Goal: Task Accomplishment & Management: Use online tool/utility

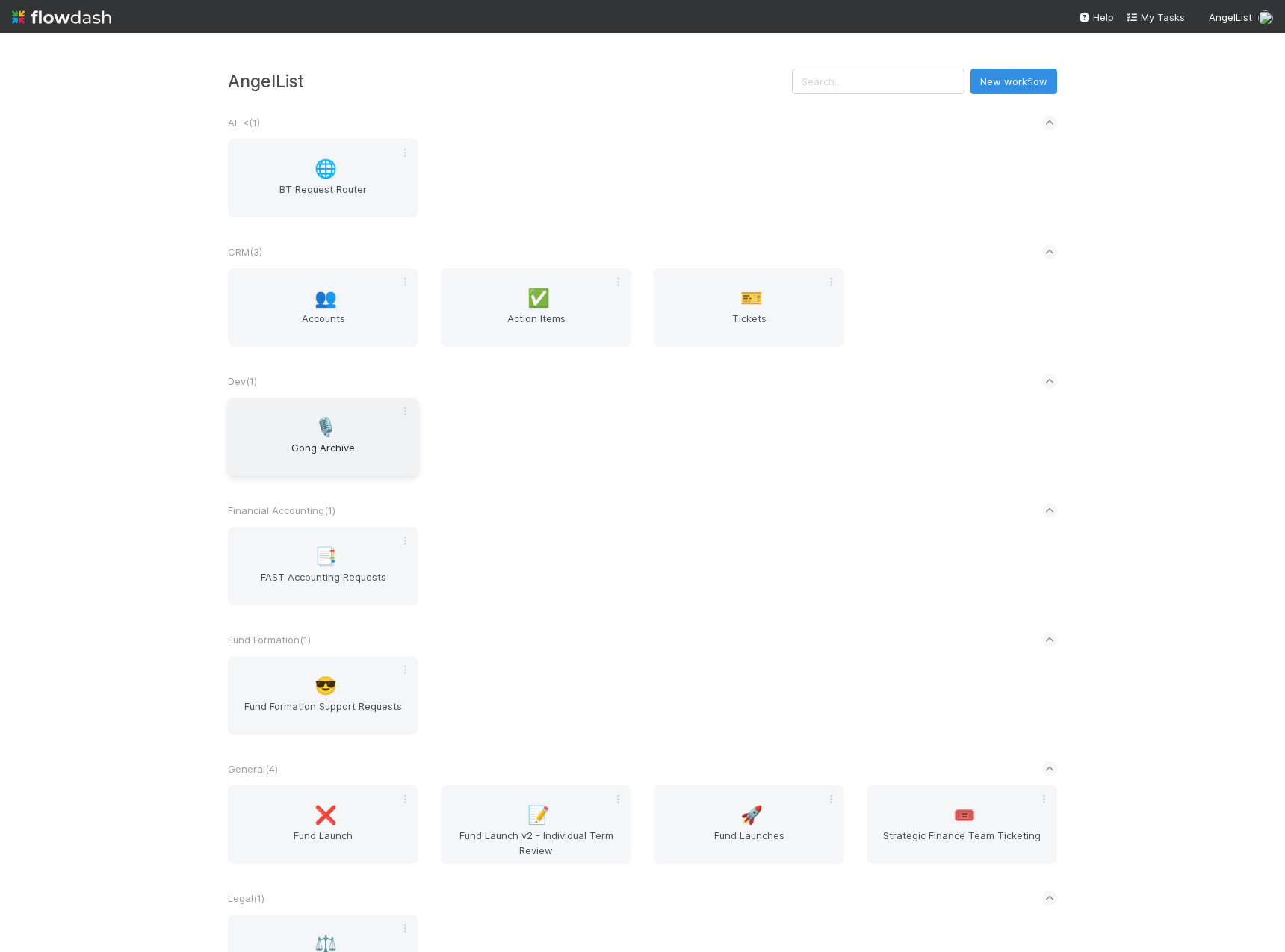
click at [349, 424] on div "🎙️ Gong Archive" at bounding box center [323, 436] width 190 height 78
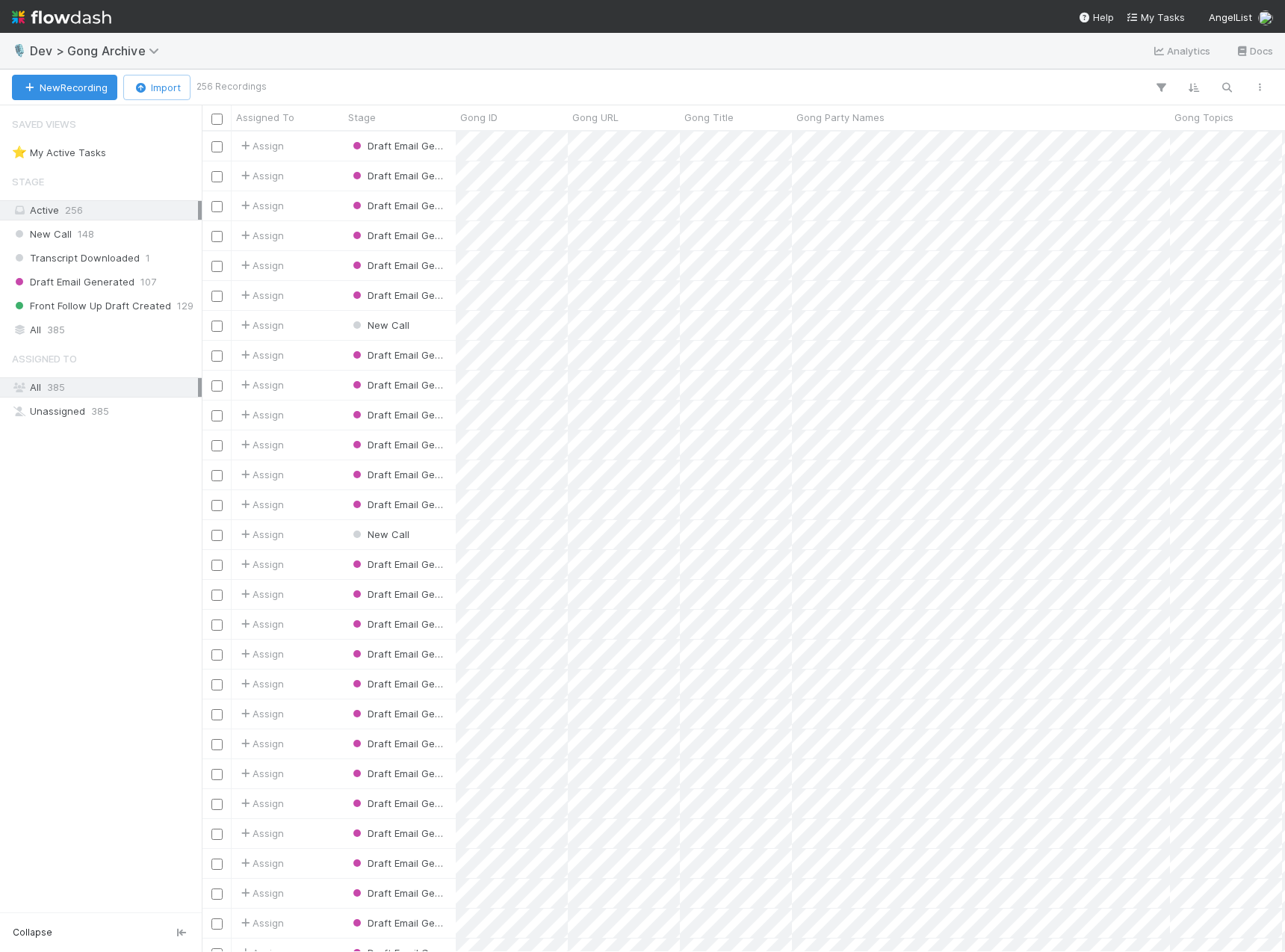
scroll to position [809, 1072]
click at [54, 328] on span "385" at bounding box center [56, 330] width 18 height 19
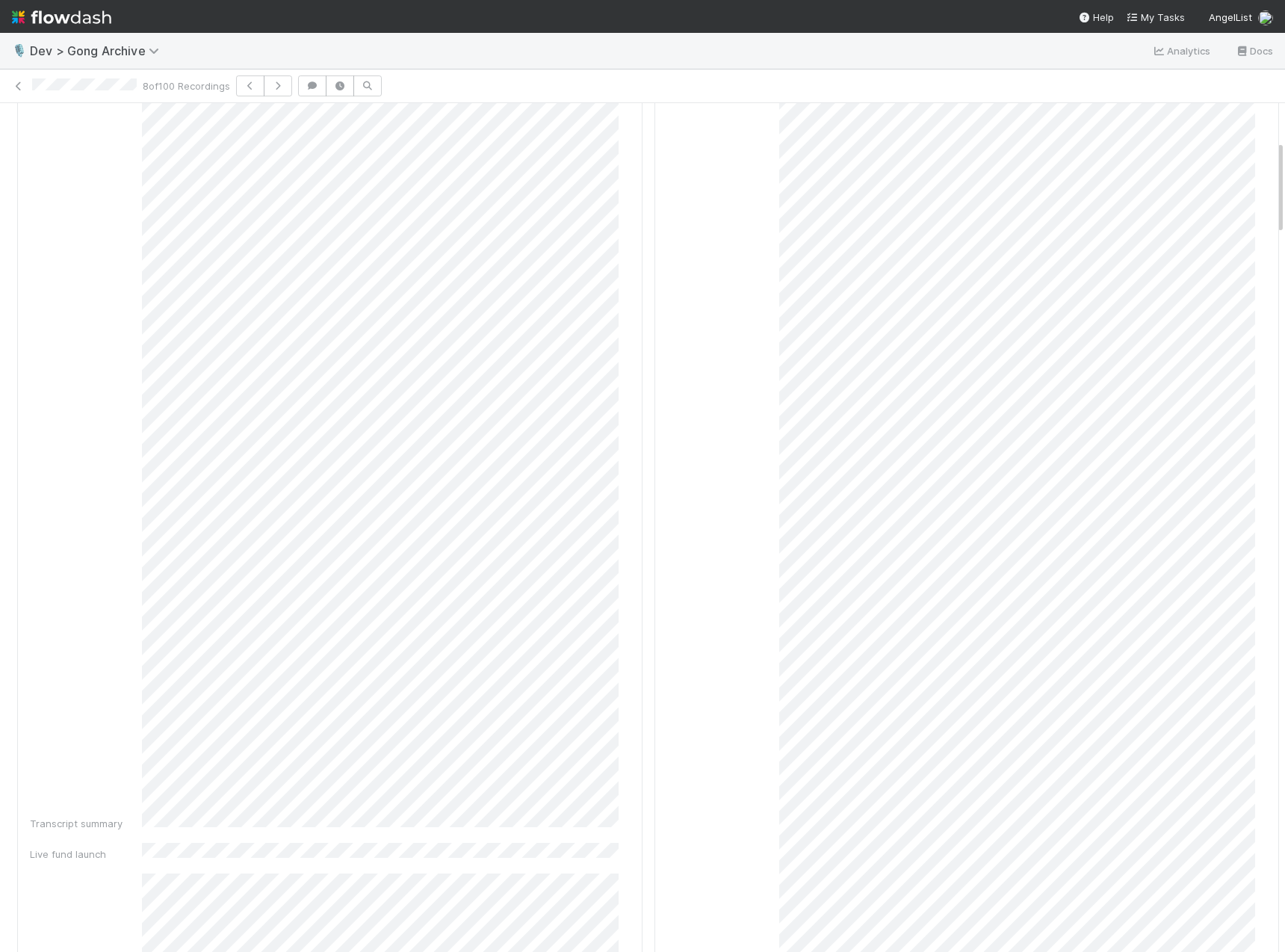
scroll to position [567, 0]
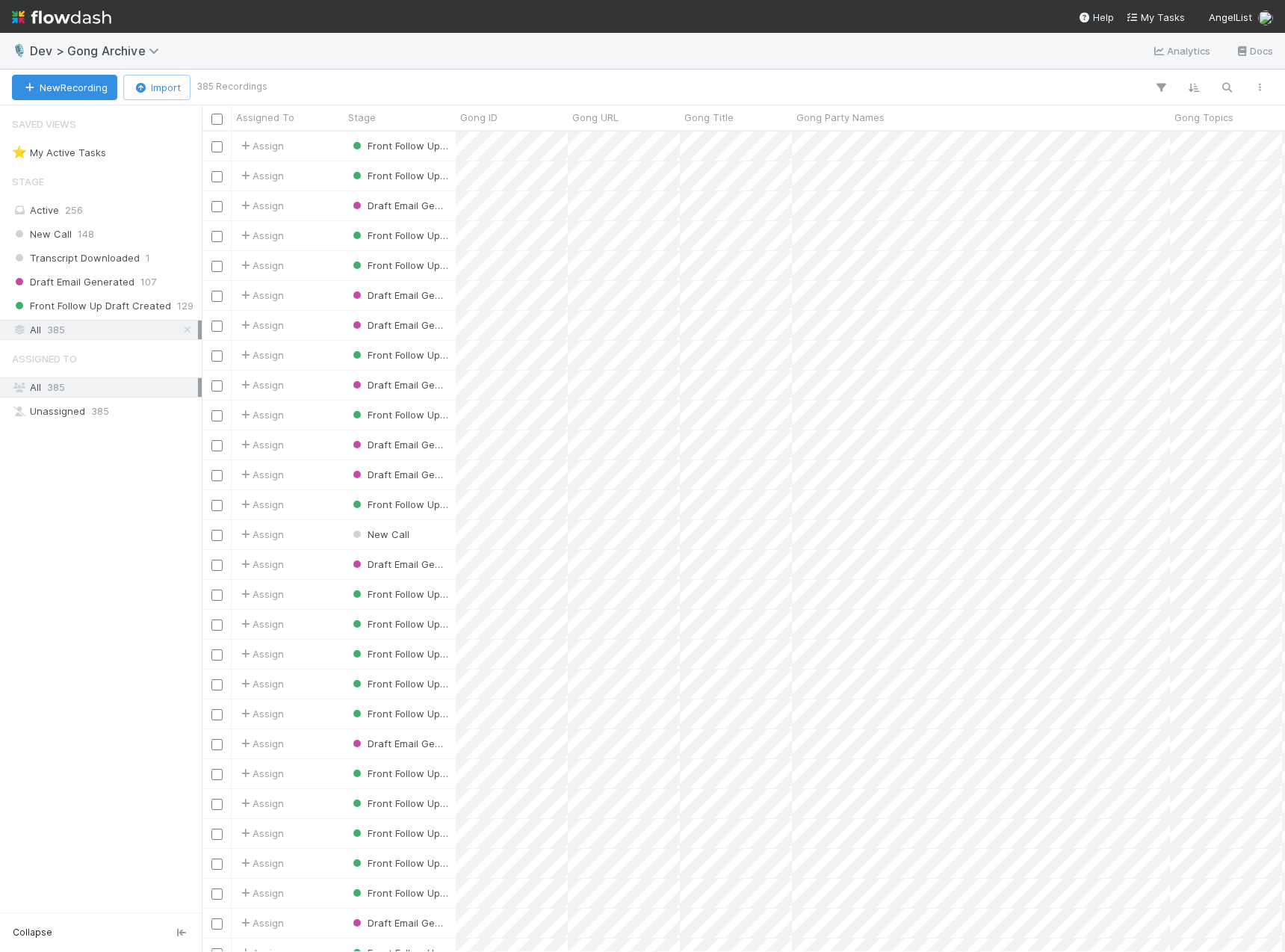
scroll to position [809, 1072]
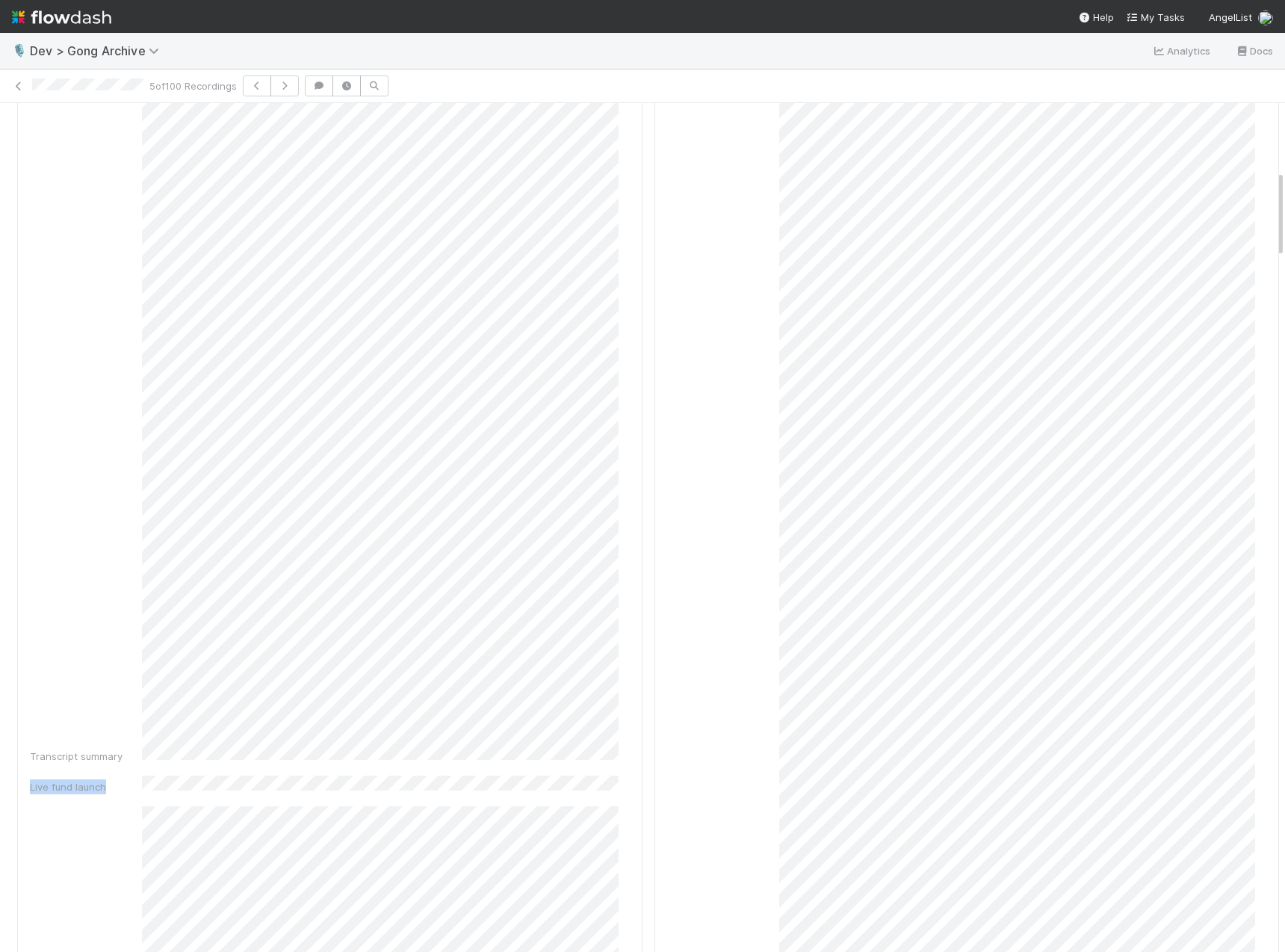
scroll to position [918, 0]
click at [97, 15] on img at bounding box center [62, 17] width 100 height 26
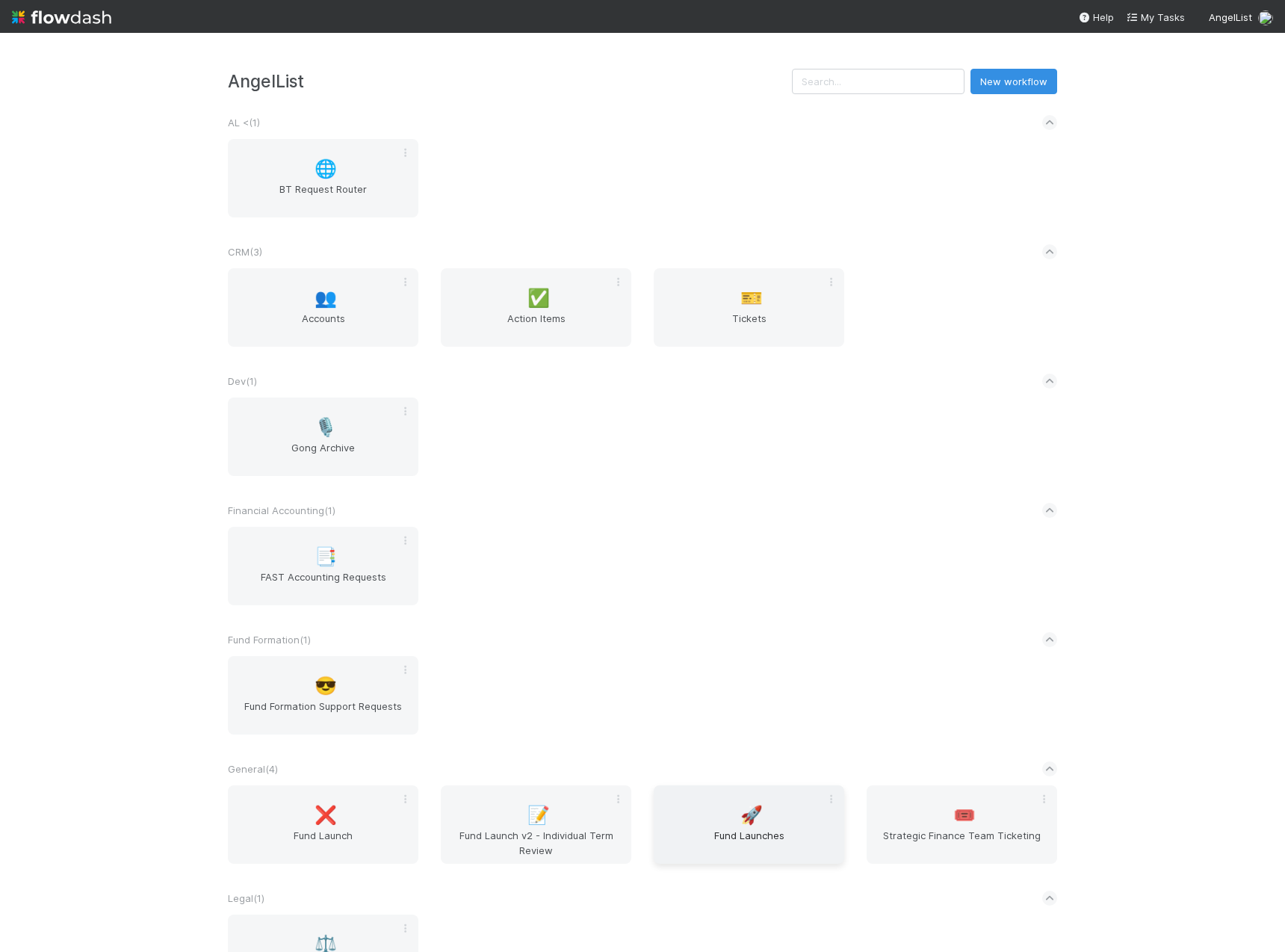
click at [784, 814] on div "🚀 Fund Launches" at bounding box center [748, 824] width 190 height 78
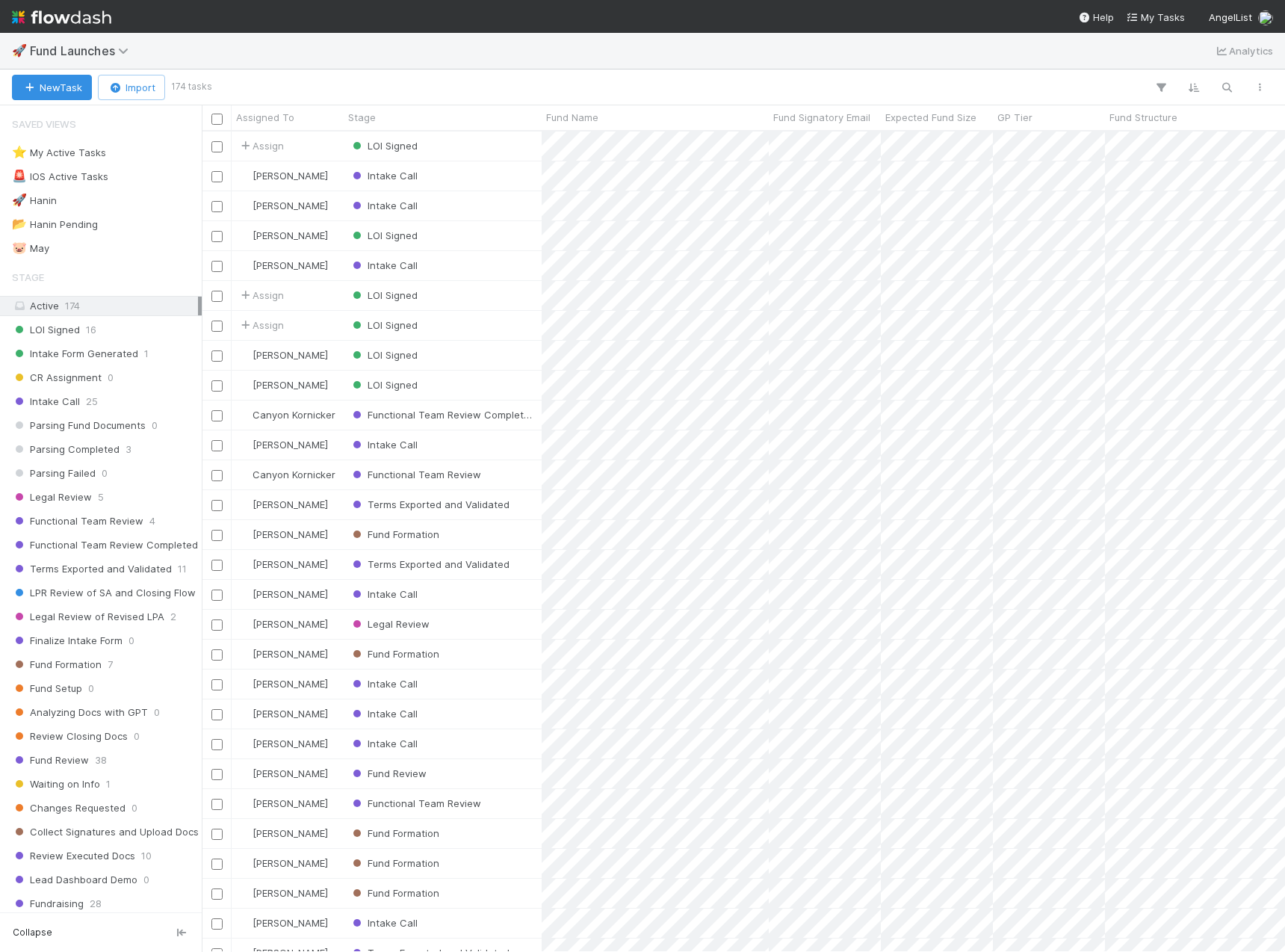
scroll to position [809, 1072]
click at [464, 146] on div "LOI Signed" at bounding box center [443, 146] width 198 height 29
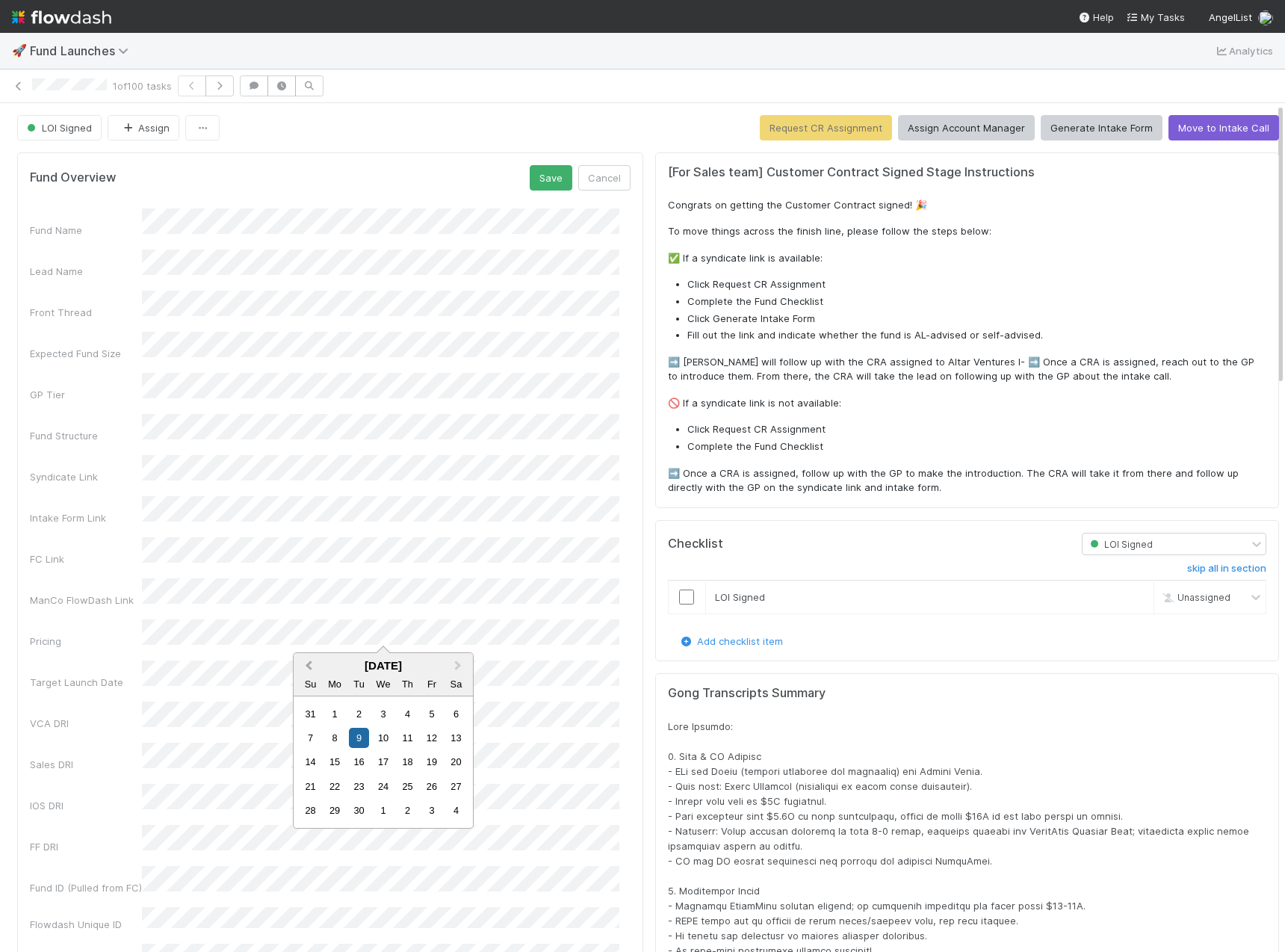
click at [302, 667] on button "Previous Month" at bounding box center [307, 666] width 24 height 24
click at [458, 664] on span "Next Month" at bounding box center [458, 666] width 0 height 17
click at [383, 760] on div "17" at bounding box center [382, 761] width 20 height 20
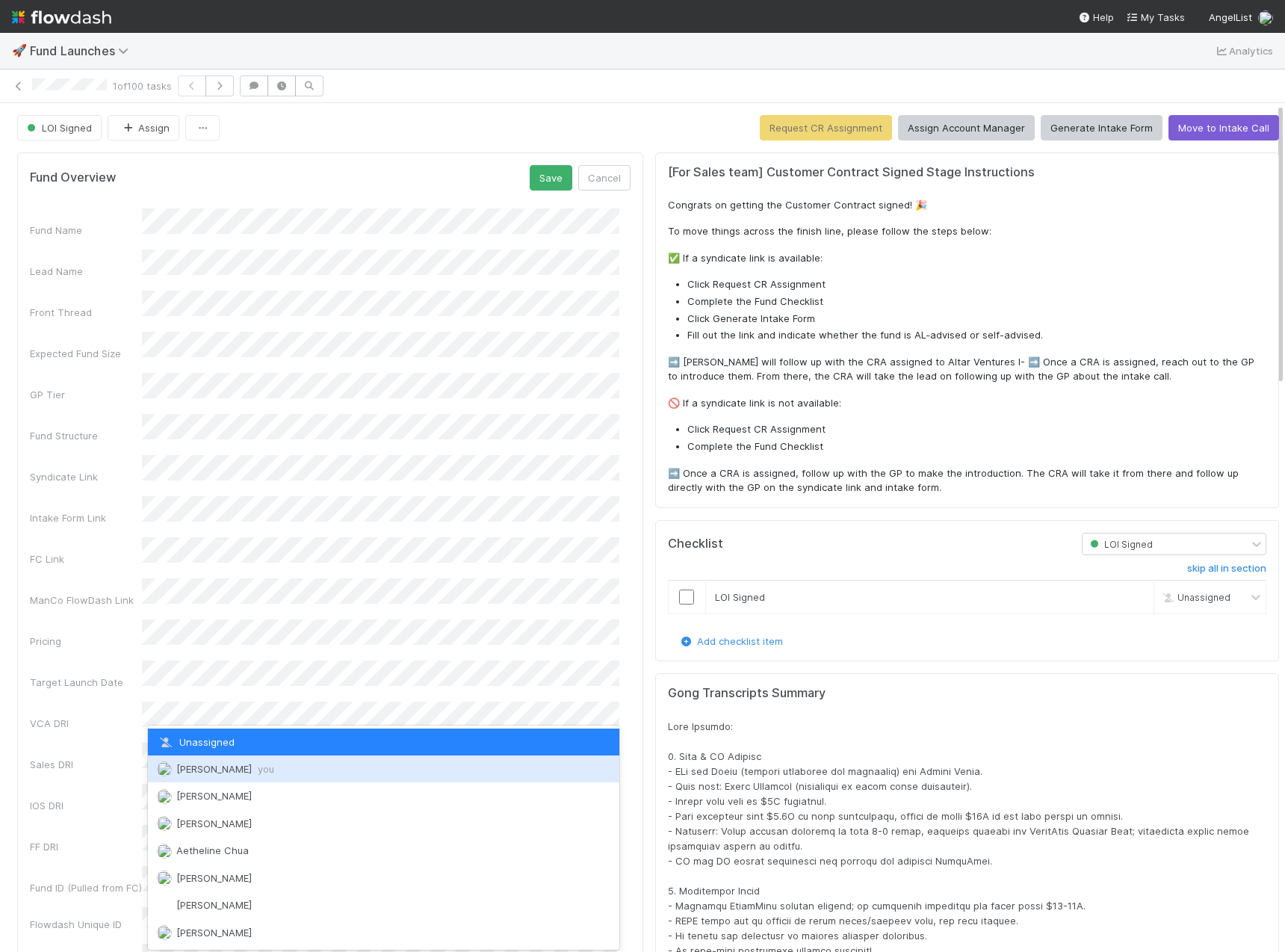
click at [225, 764] on span "[PERSON_NAME] you" at bounding box center [225, 769] width 98 height 12
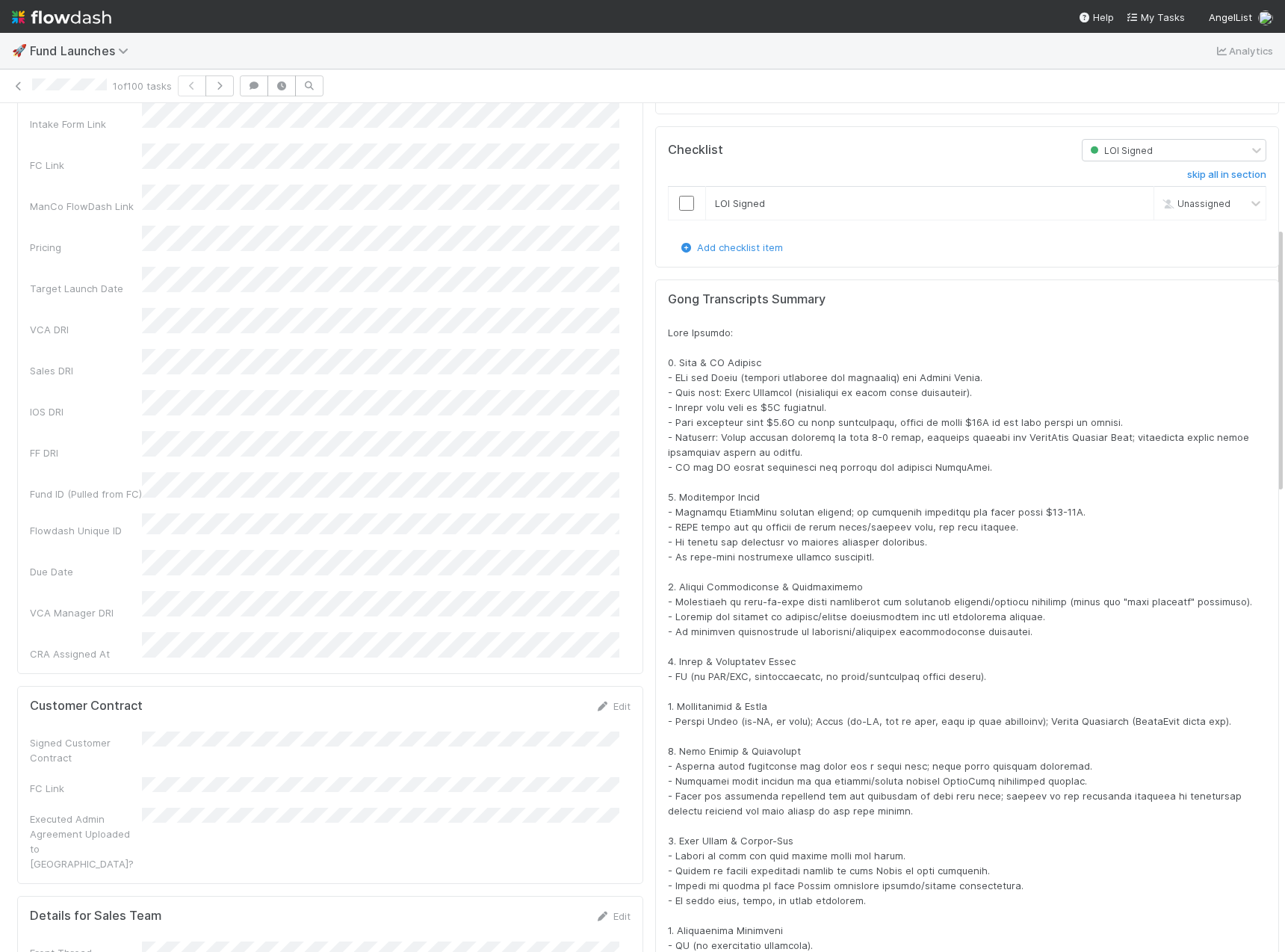
scroll to position [15, 0]
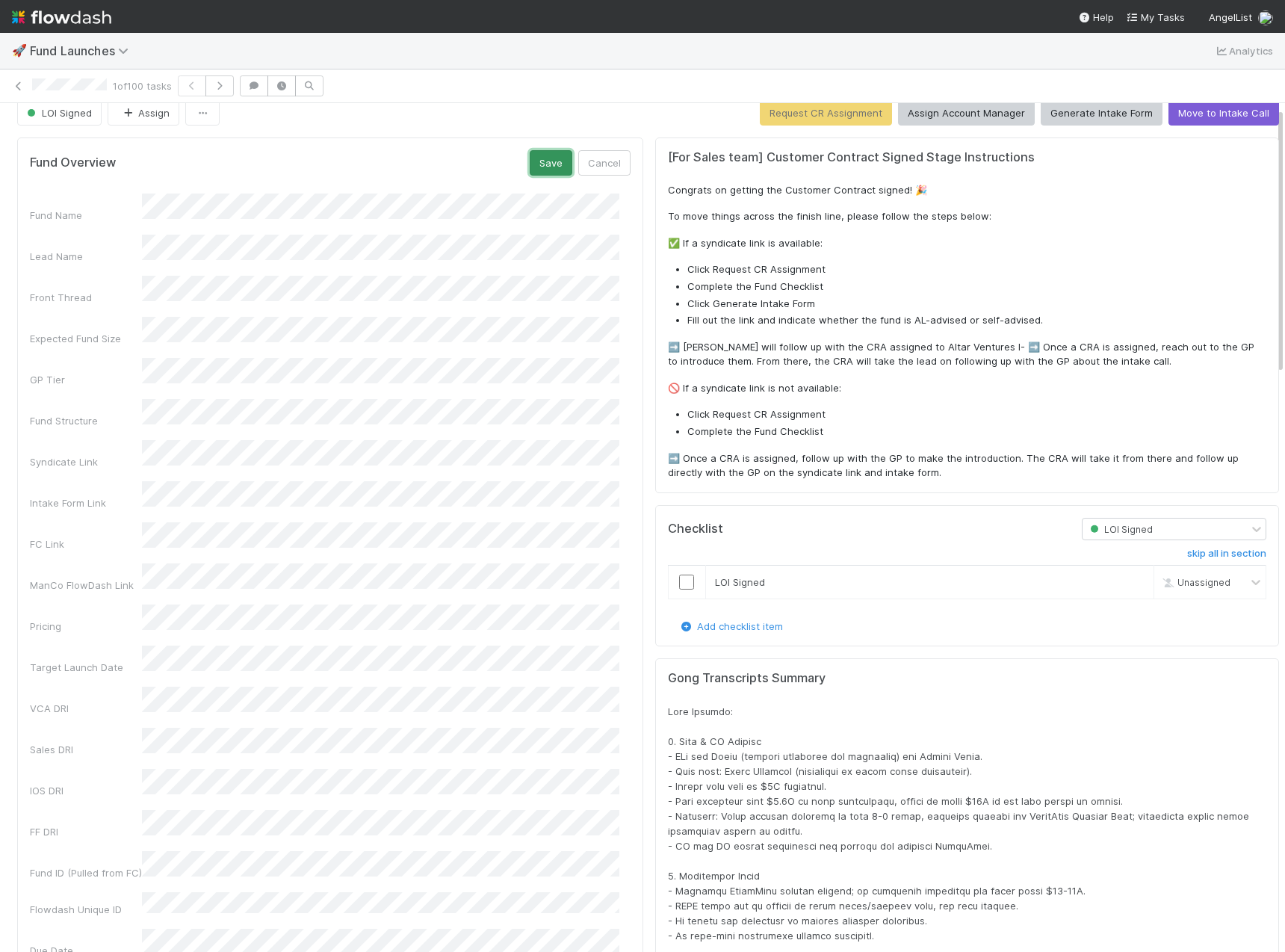
click at [546, 173] on button "Save" at bounding box center [551, 163] width 43 height 26
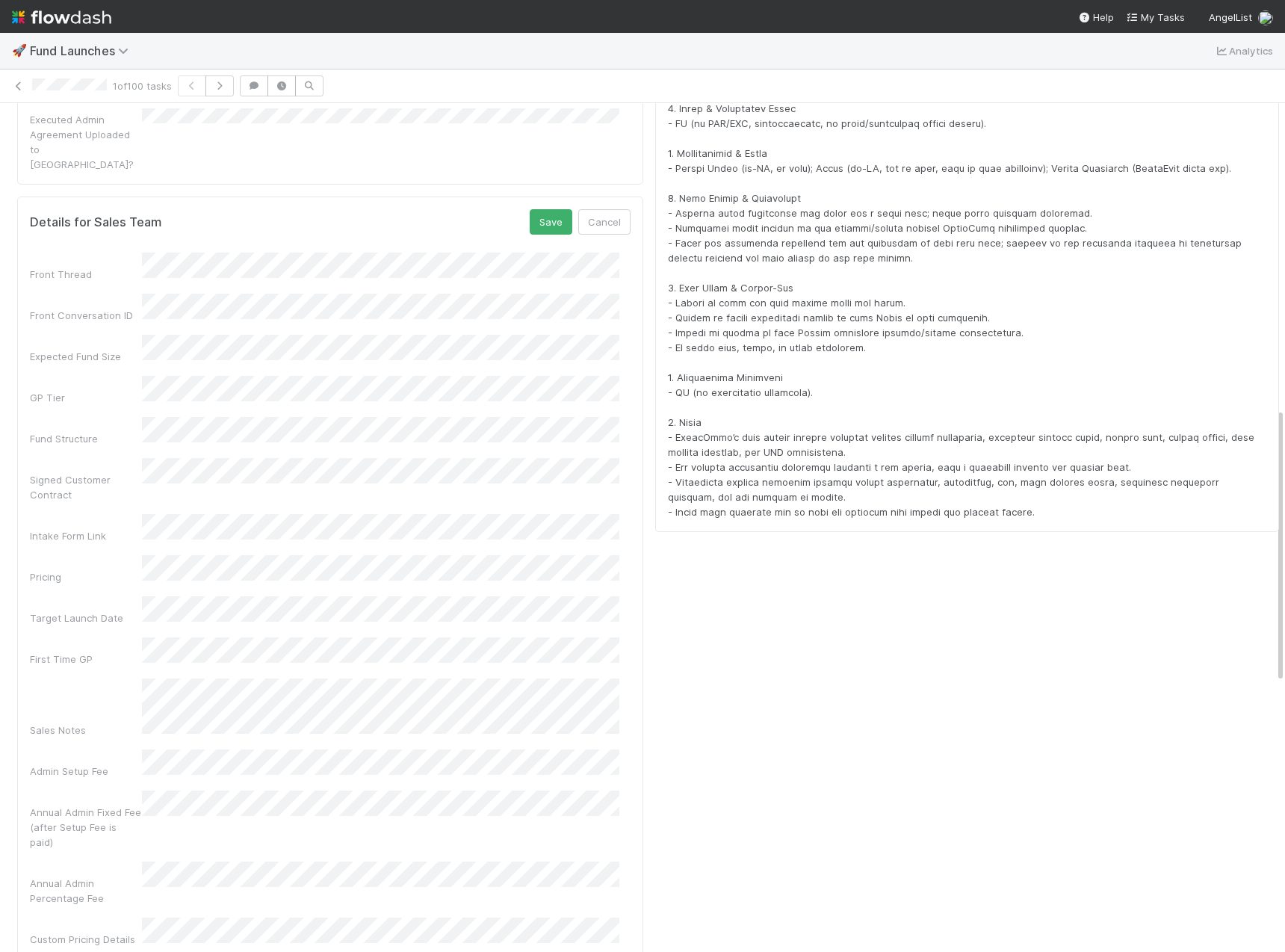
scroll to position [943, 0]
click at [534, 213] on button "Save" at bounding box center [551, 226] width 43 height 26
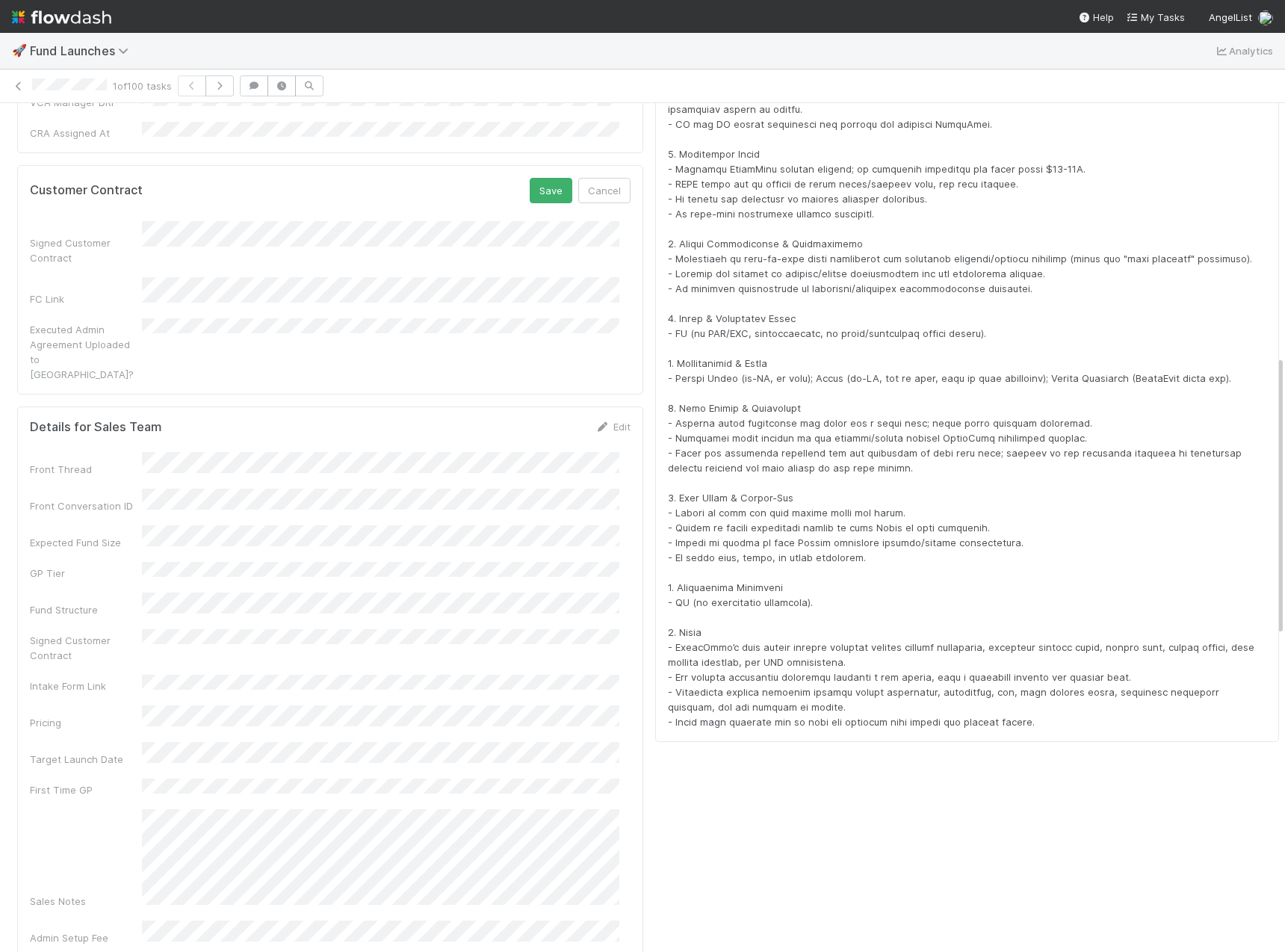
scroll to position [734, 0]
click at [543, 181] on button "Save" at bounding box center [551, 193] width 43 height 26
click at [550, 181] on button "Save" at bounding box center [551, 193] width 43 height 26
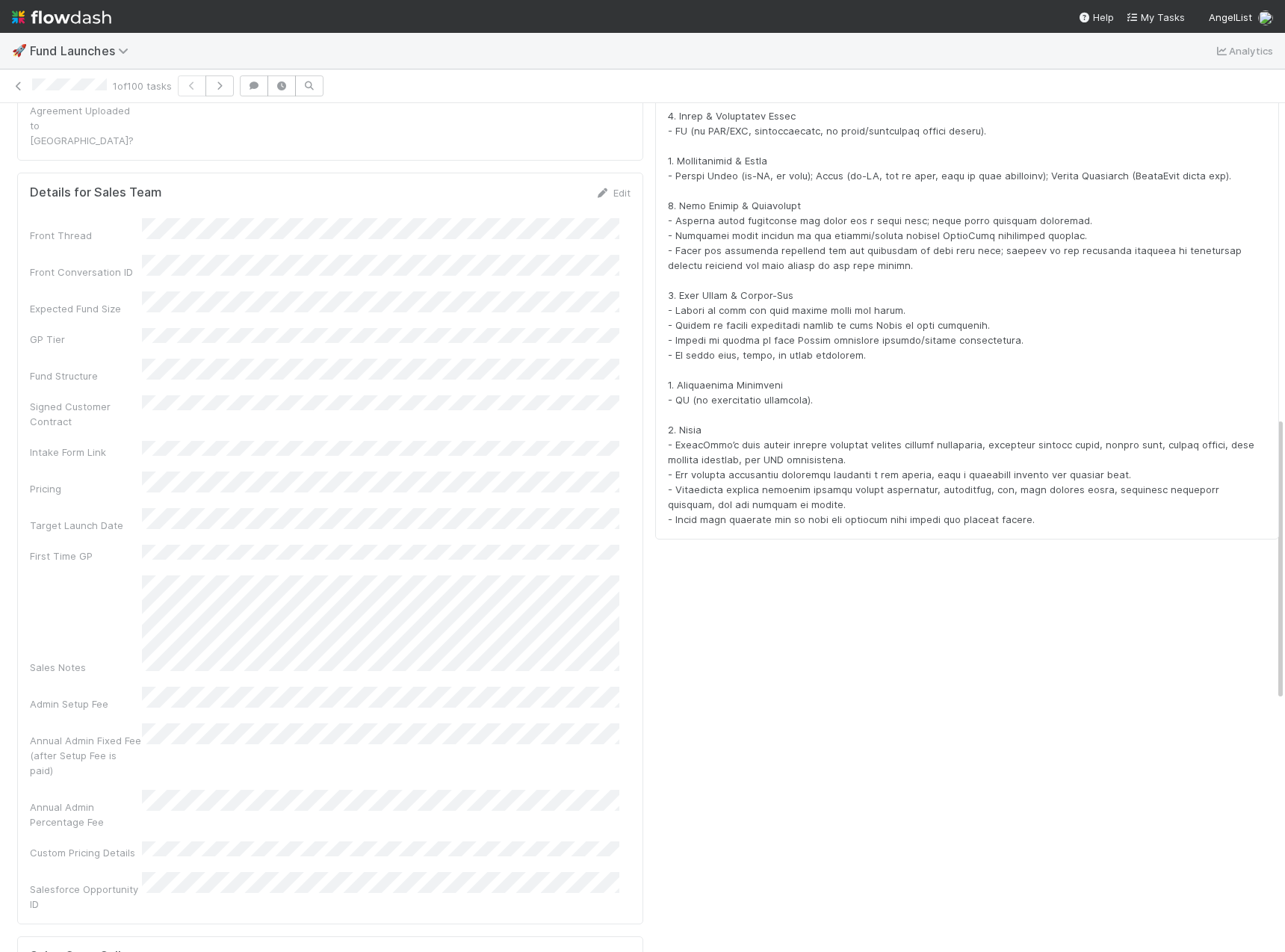
scroll to position [944, 0]
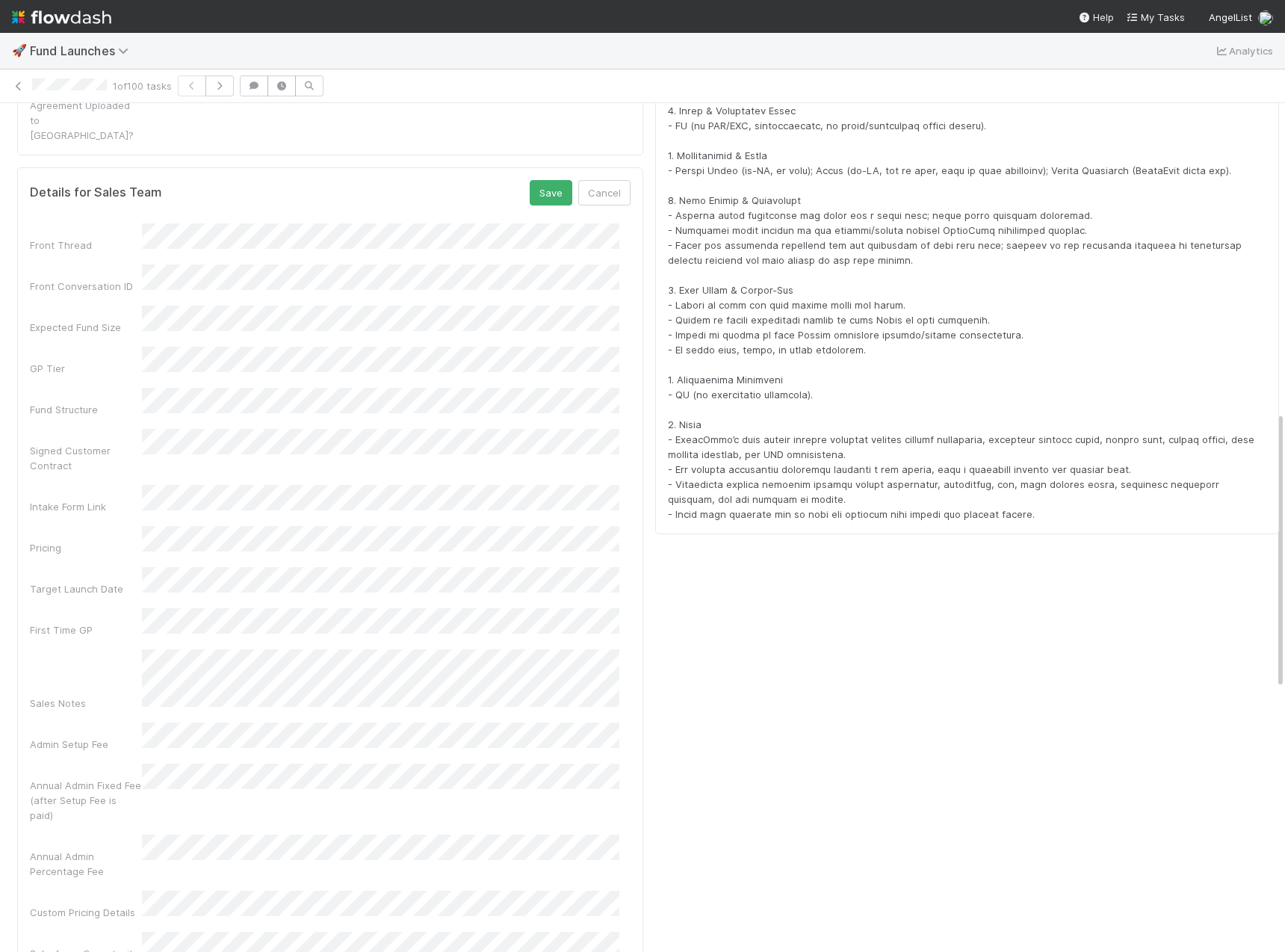
click at [620, 642] on div "Details for Sales Team Save Cancel Front Thread Front Conversation ID Expected …" at bounding box center [330, 578] width 626 height 821
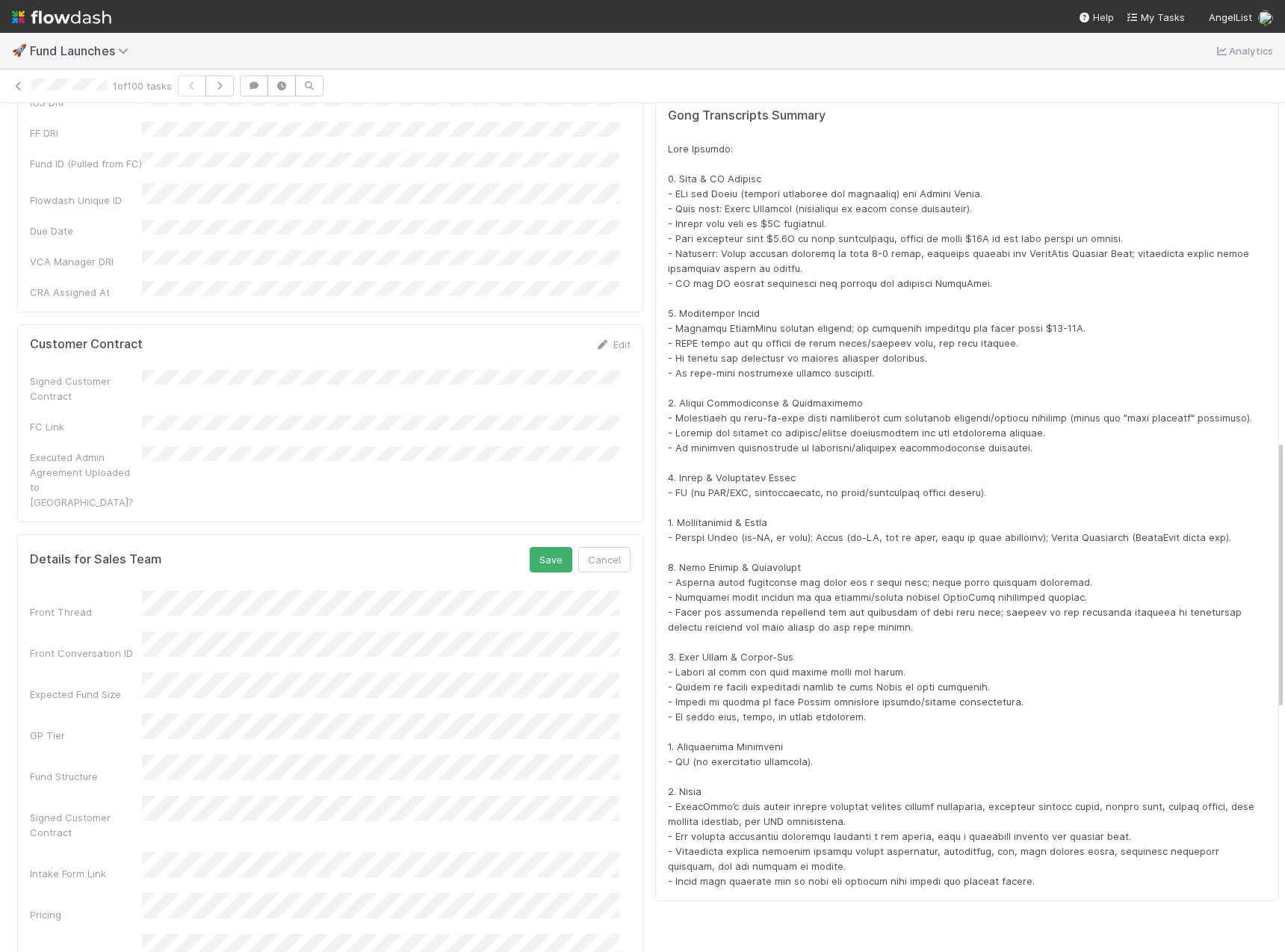
scroll to position [558, 0]
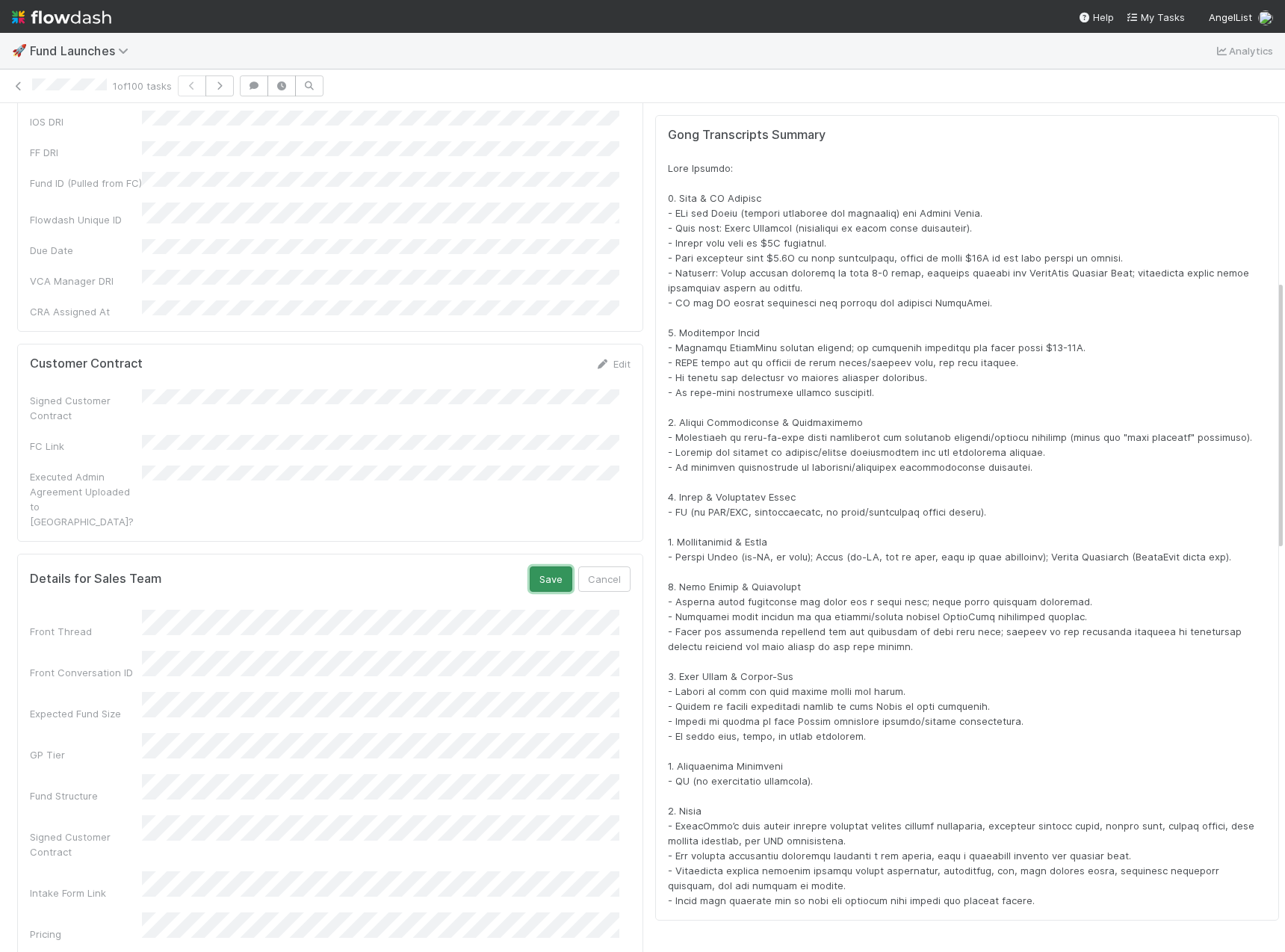
click at [545, 566] on button "Save" at bounding box center [551, 579] width 43 height 26
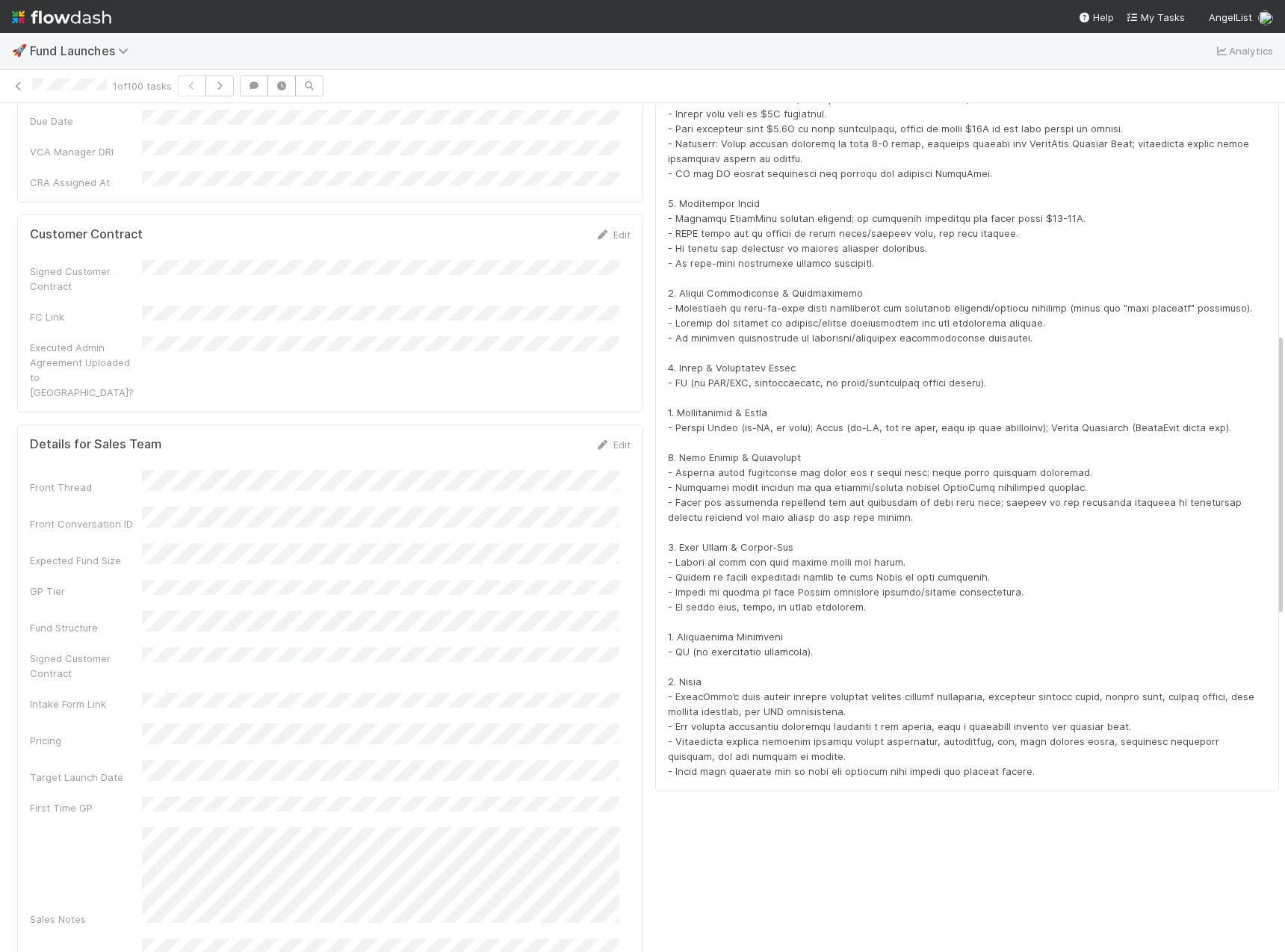
scroll to position [759, 0]
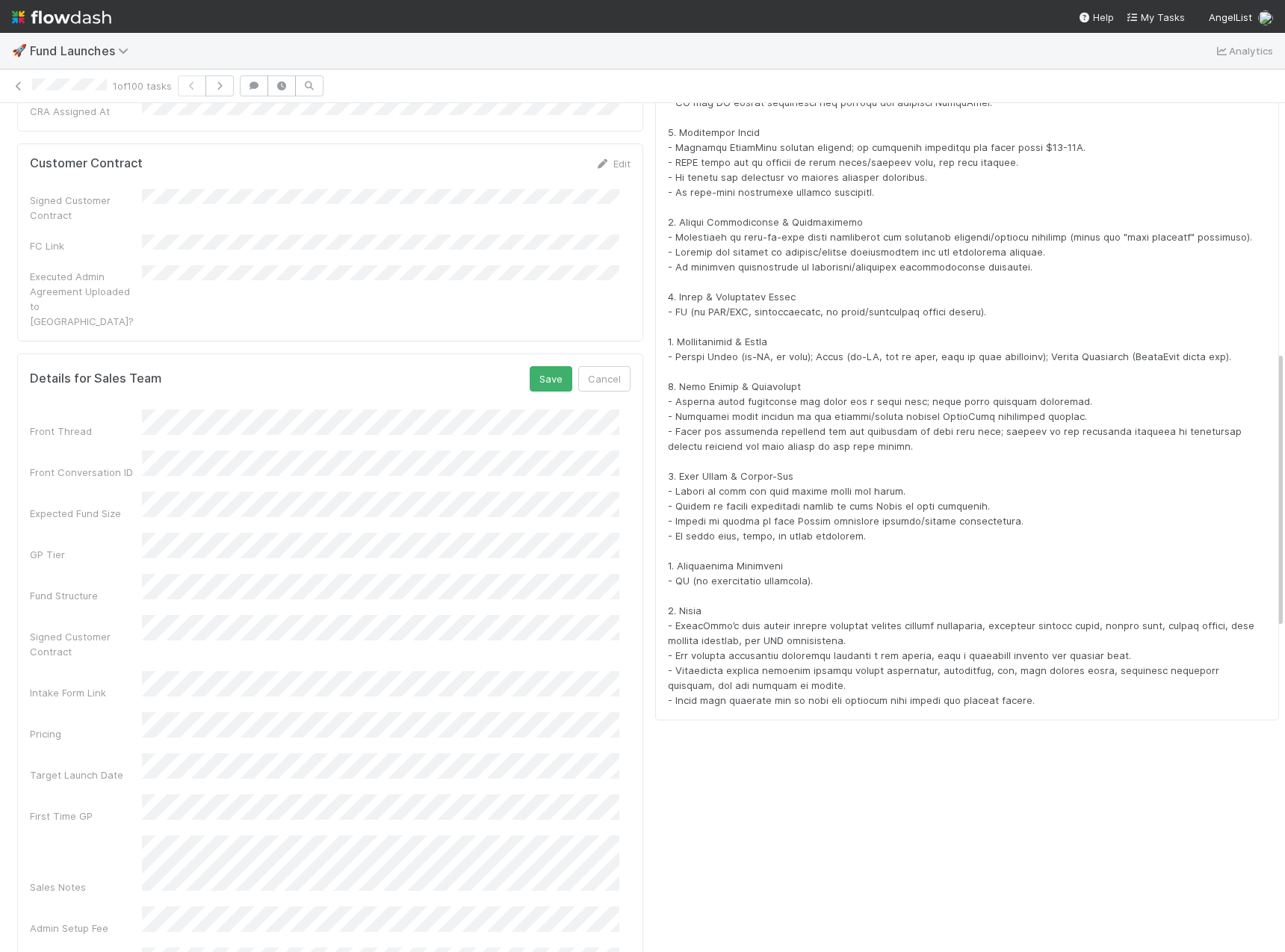
click at [125, 697] on div "Front Thread Front Conversation ID Expected Fund Size GP Tier Fund Structure Si…" at bounding box center [330, 784] width 600 height 750
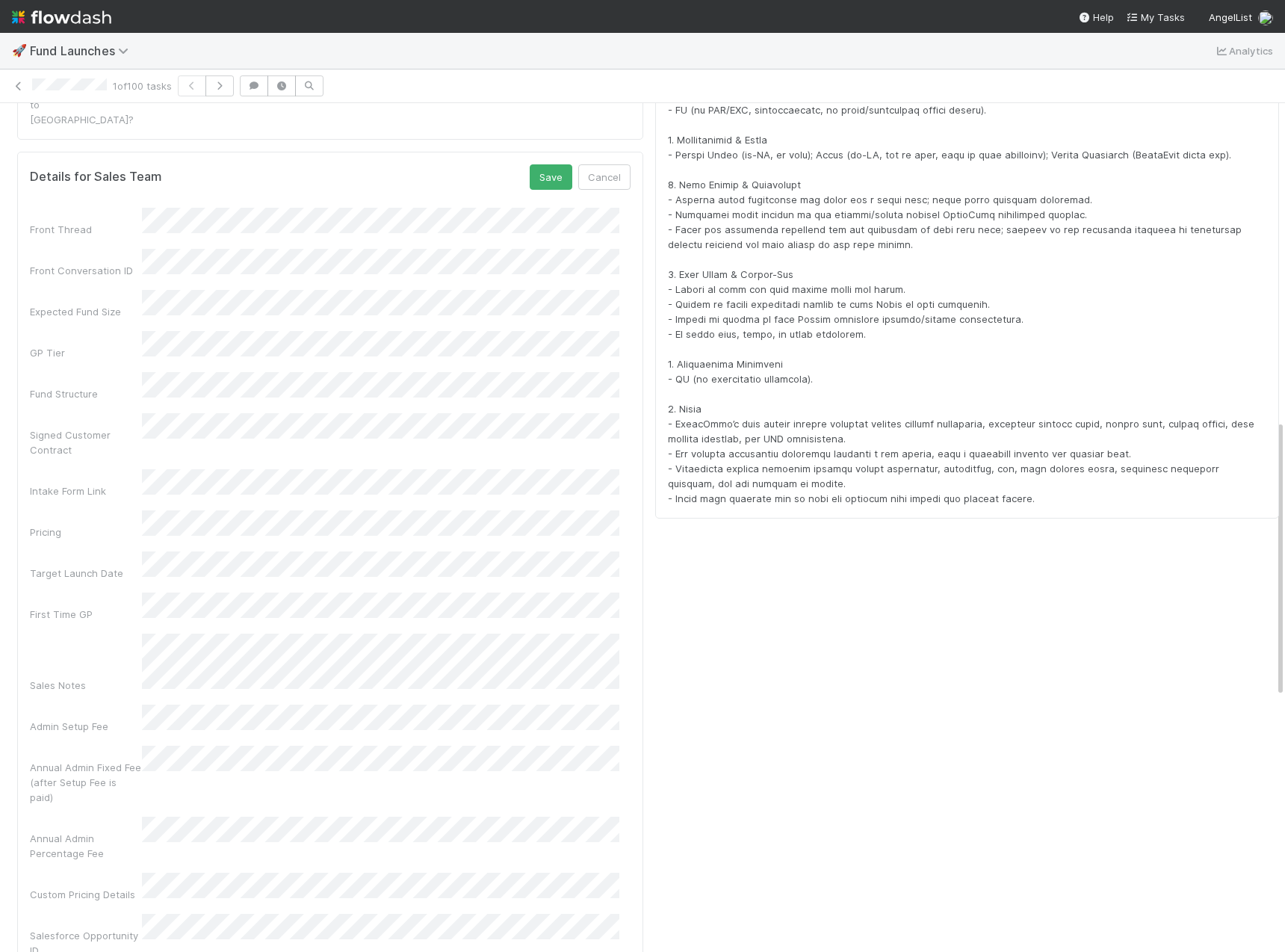
scroll to position [968, 0]
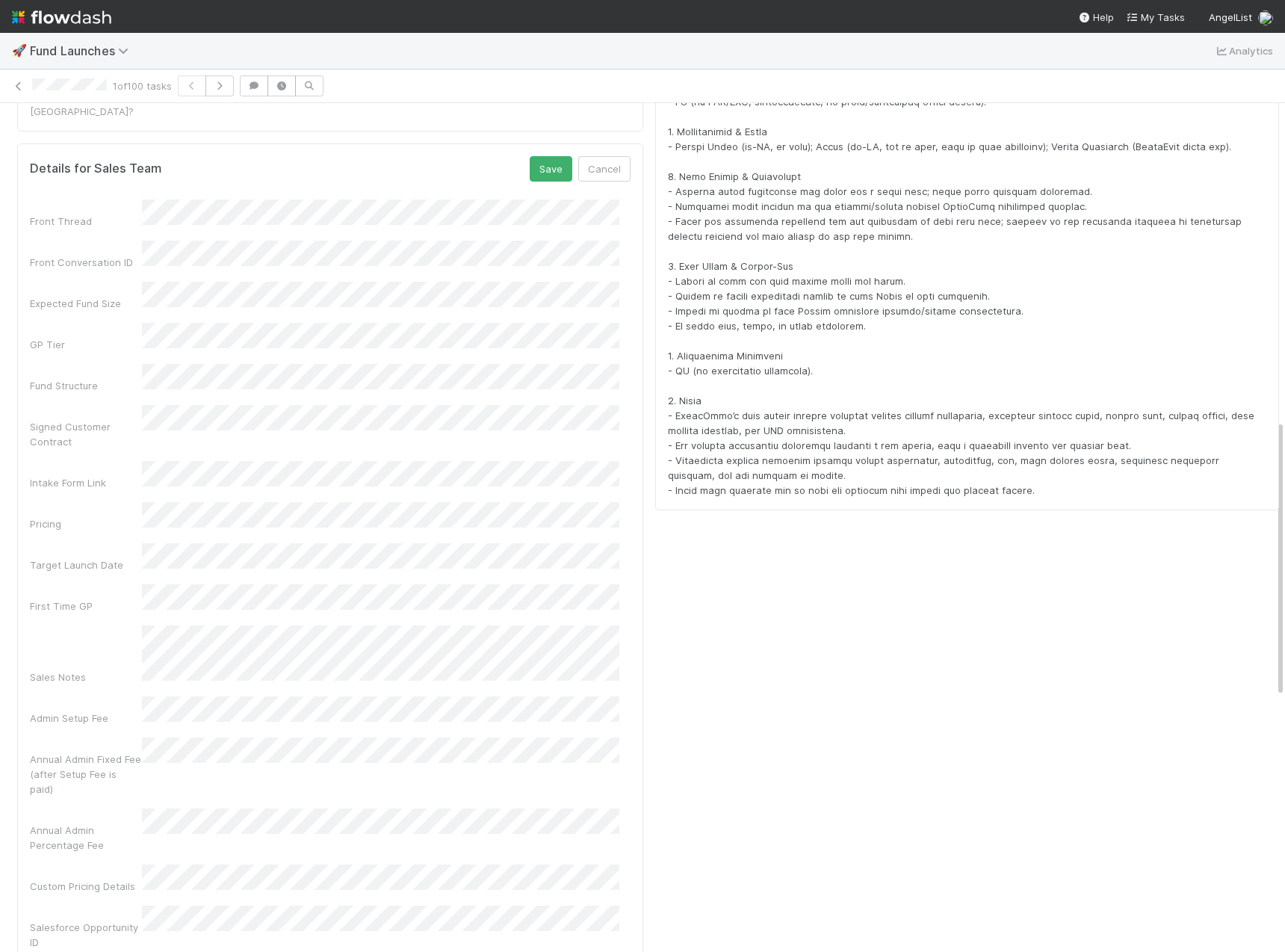
click at [694, 598] on div "[For Sales team] Customer Contract Signed Stage Instructions Congrats on gettin…" at bounding box center [967, 267] width 636 height 2178
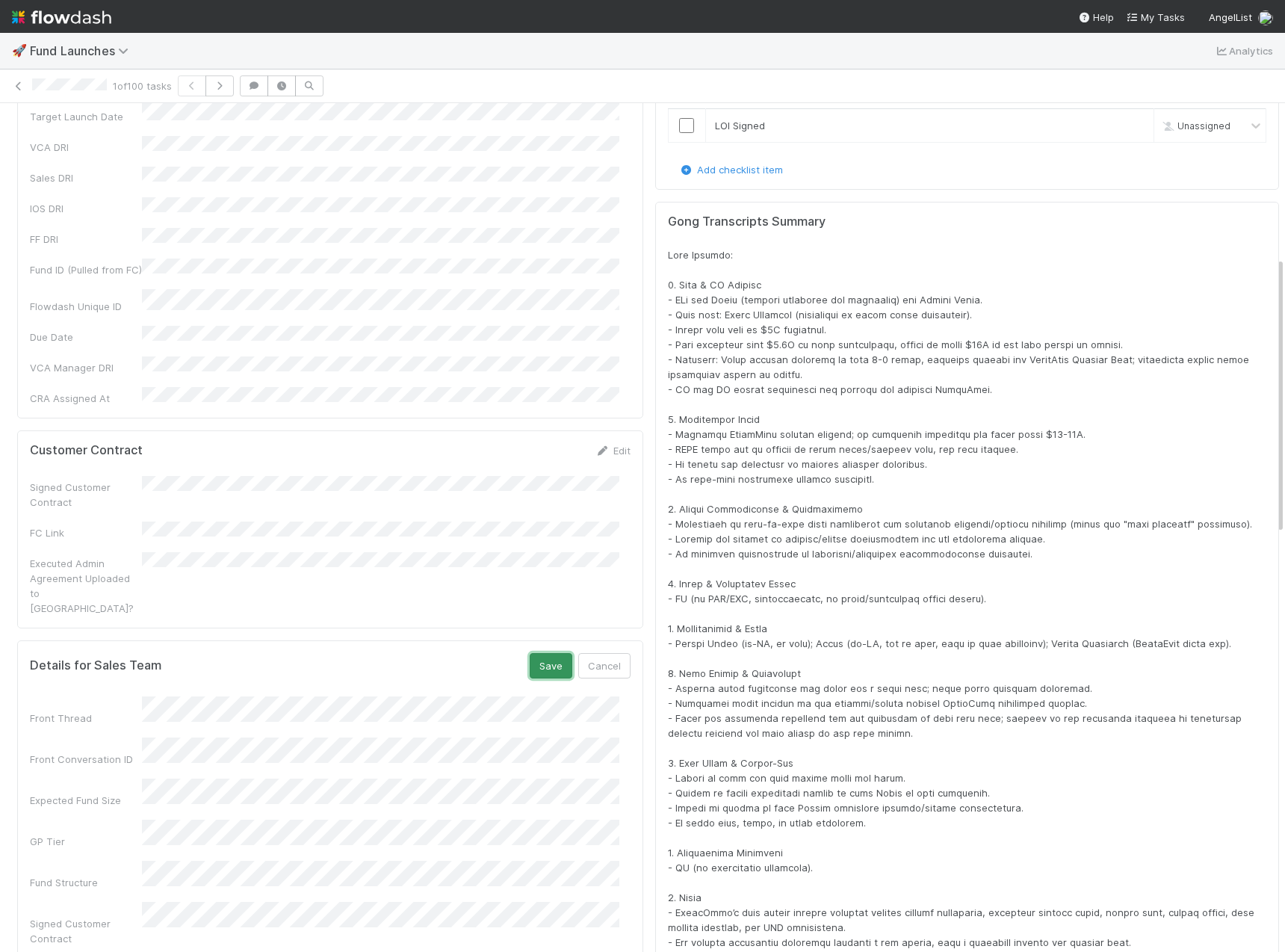
click at [549, 653] on button "Save" at bounding box center [551, 666] width 43 height 26
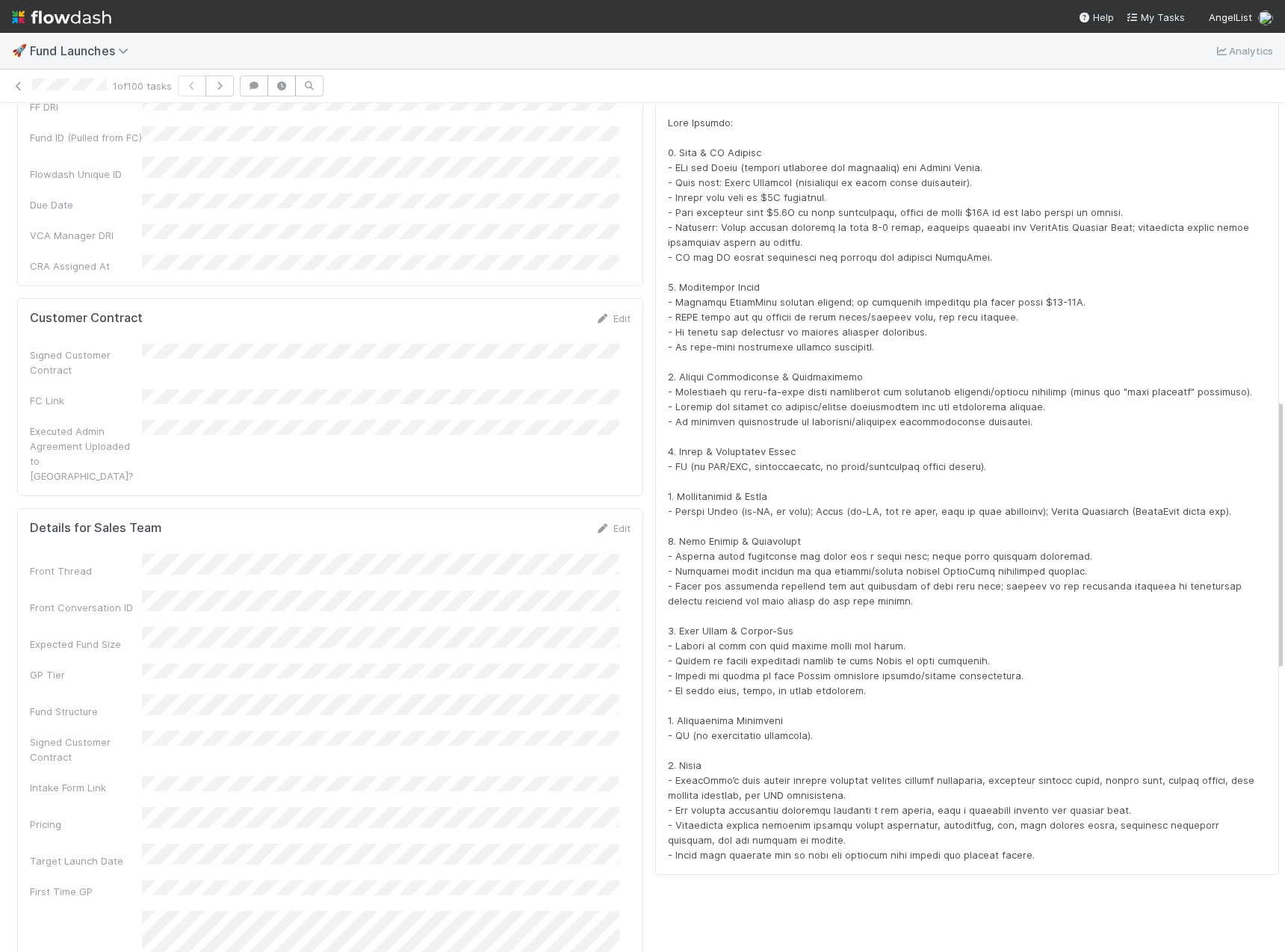
scroll to position [924, 0]
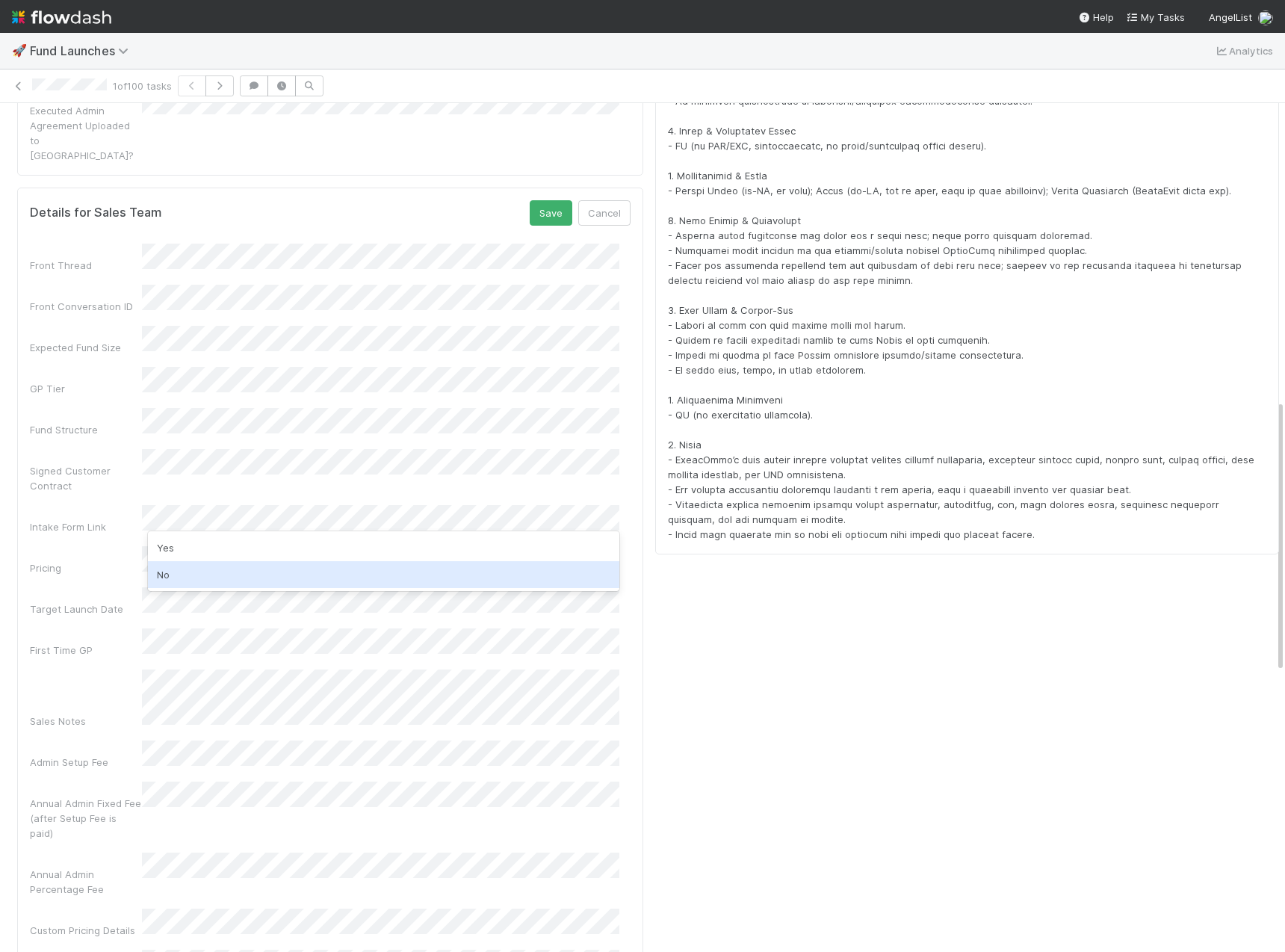
click at [202, 574] on div "No" at bounding box center [384, 574] width 471 height 27
click at [533, 200] on button "Save" at bounding box center [551, 213] width 43 height 26
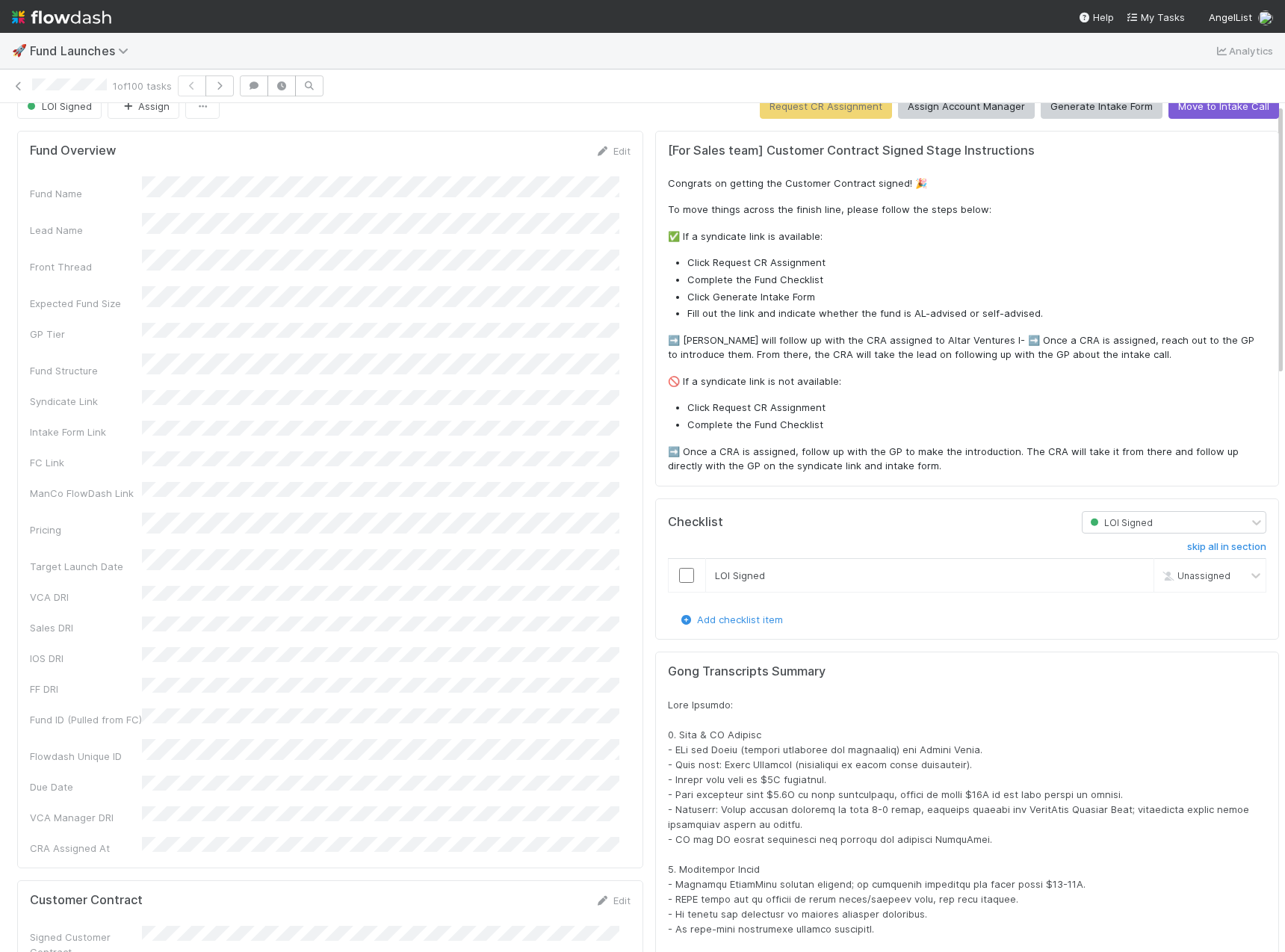
scroll to position [0, 0]
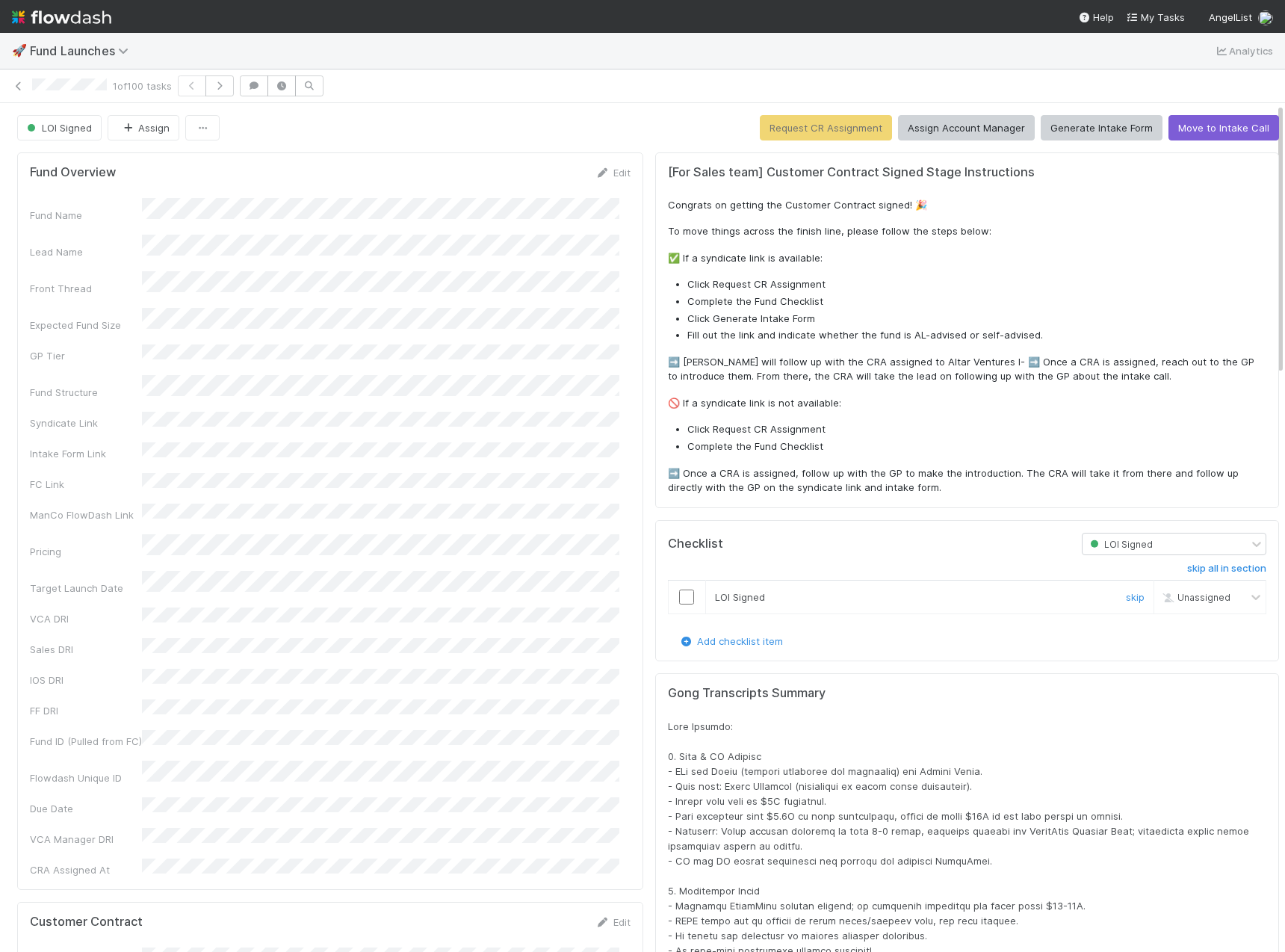
click at [679, 597] on input "checkbox" at bounding box center [686, 596] width 15 height 15
click at [809, 129] on button "Request CR Assignment" at bounding box center [826, 128] width 132 height 26
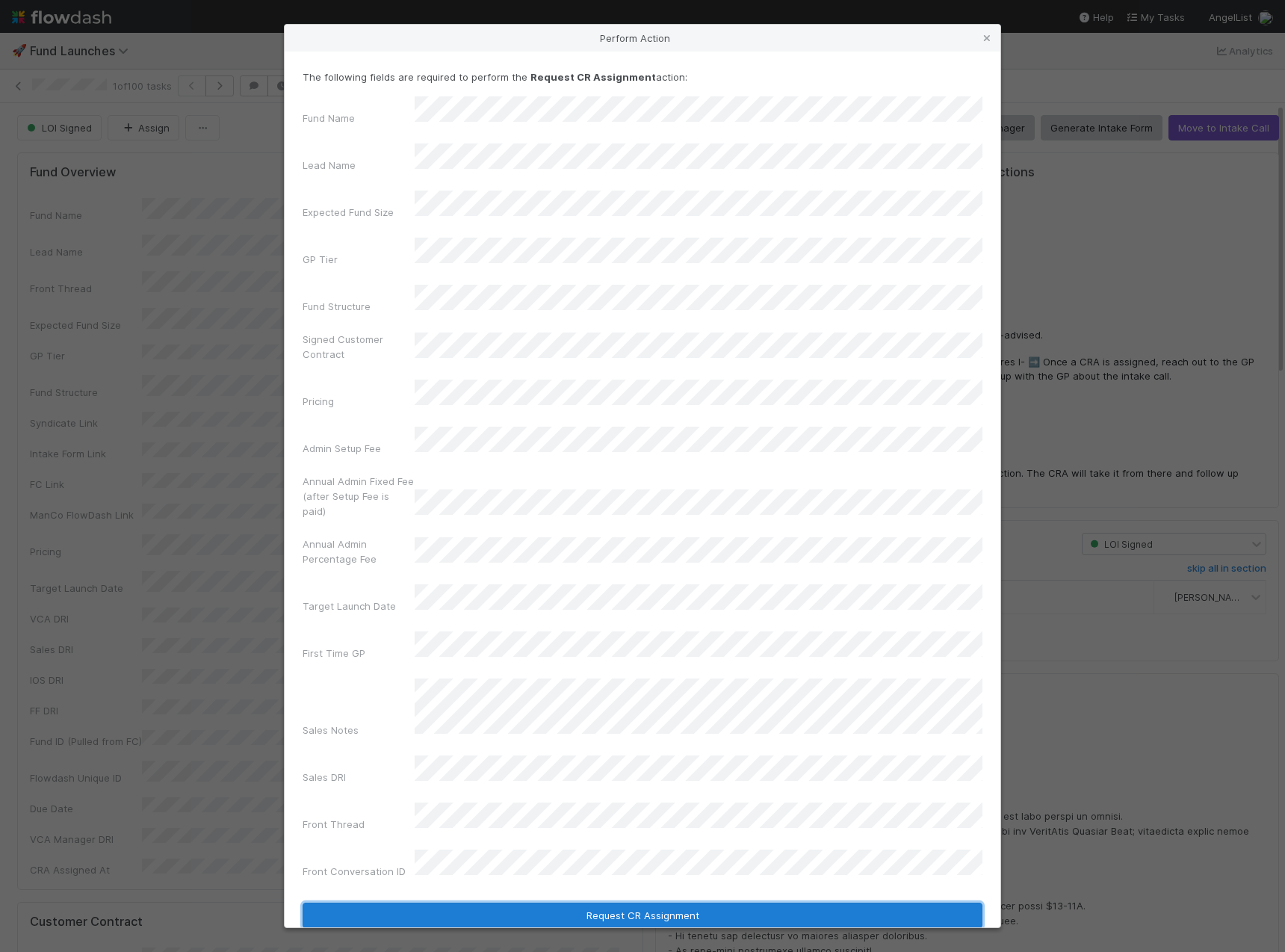
click at [596, 902] on button "Request CR Assignment" at bounding box center [642, 915] width 679 height 26
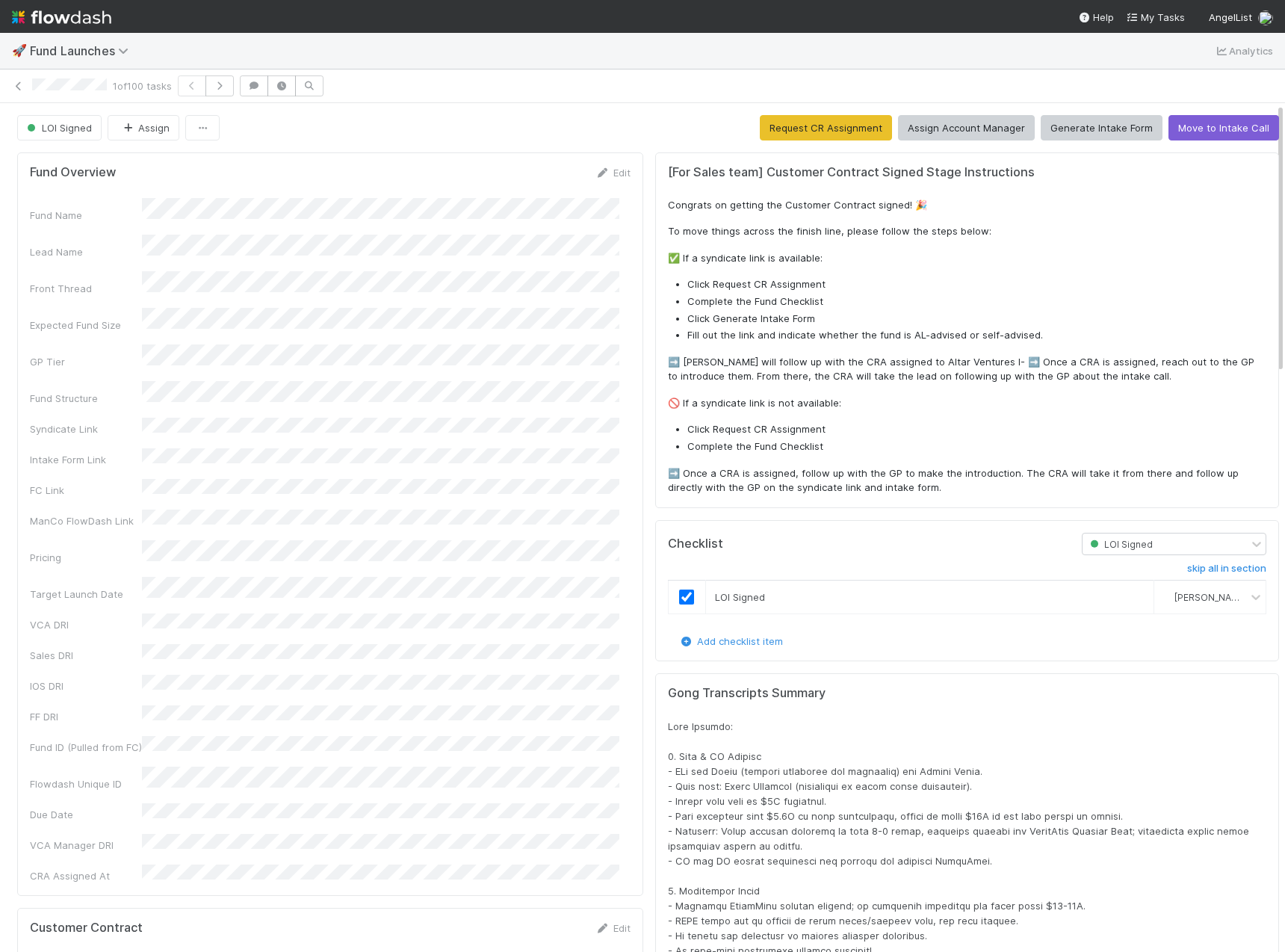
click at [90, 18] on img at bounding box center [62, 17] width 100 height 26
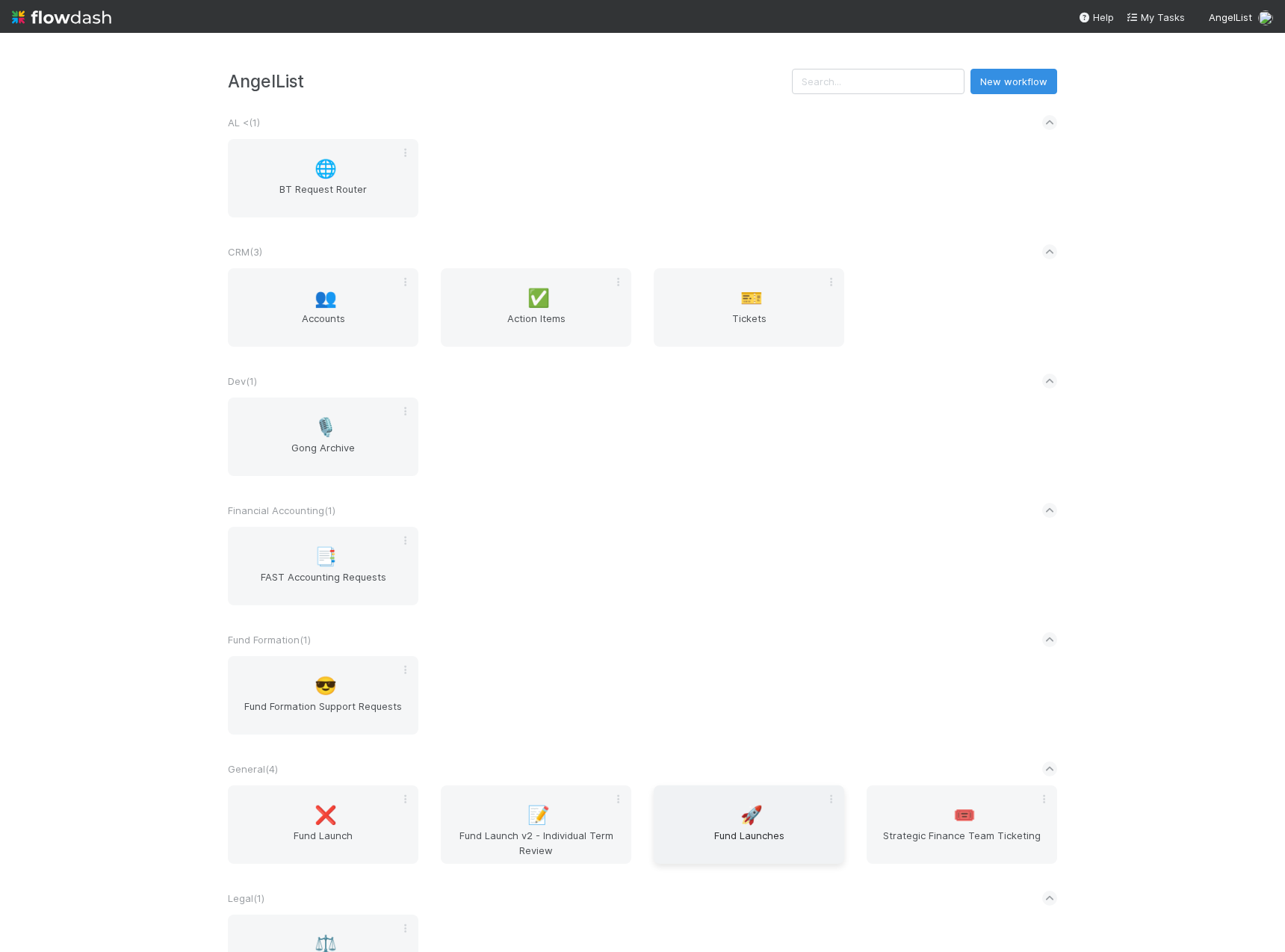
click at [741, 805] on span "🚀" at bounding box center [752, 814] width 22 height 20
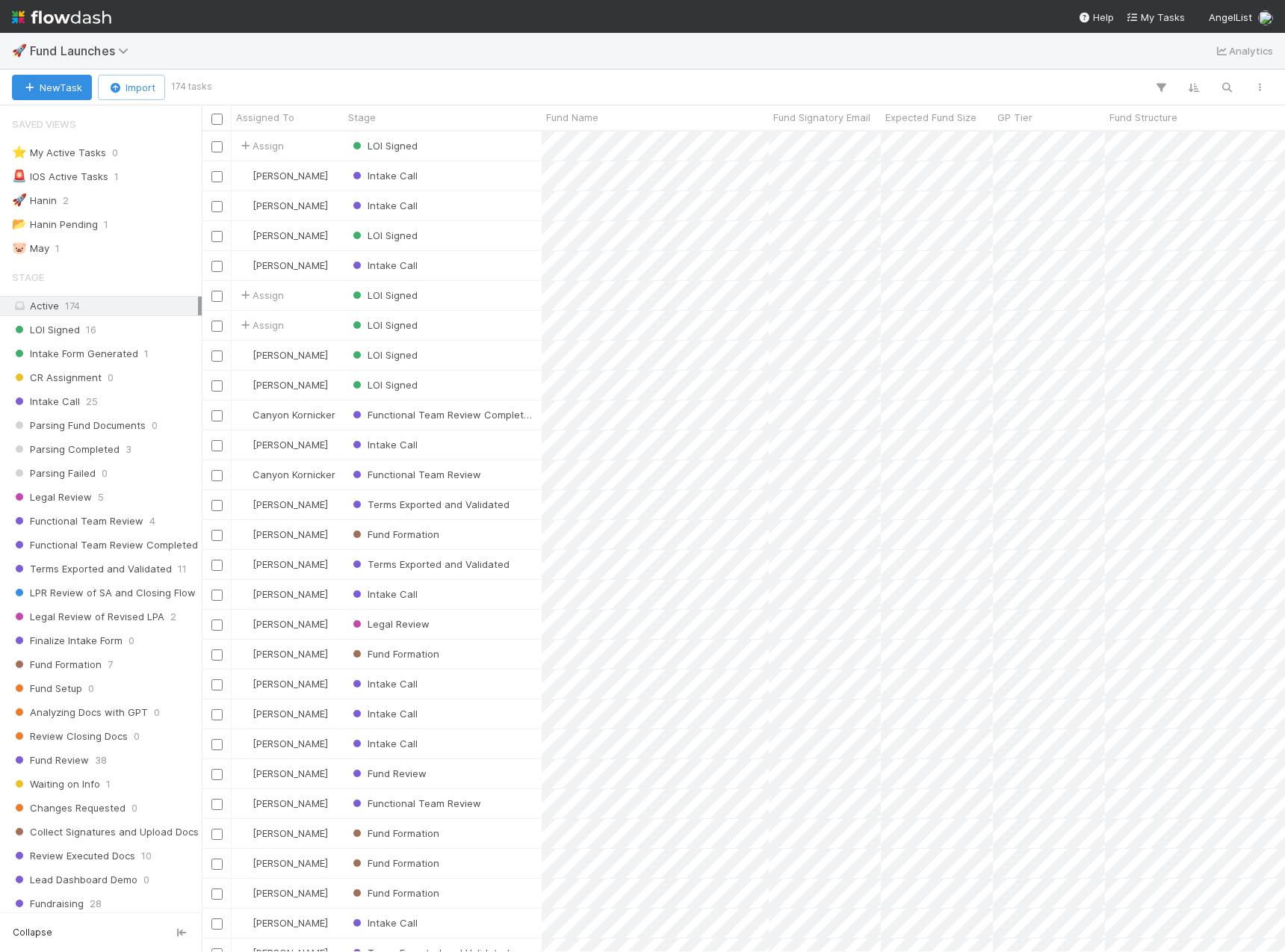
scroll to position [809, 1072]
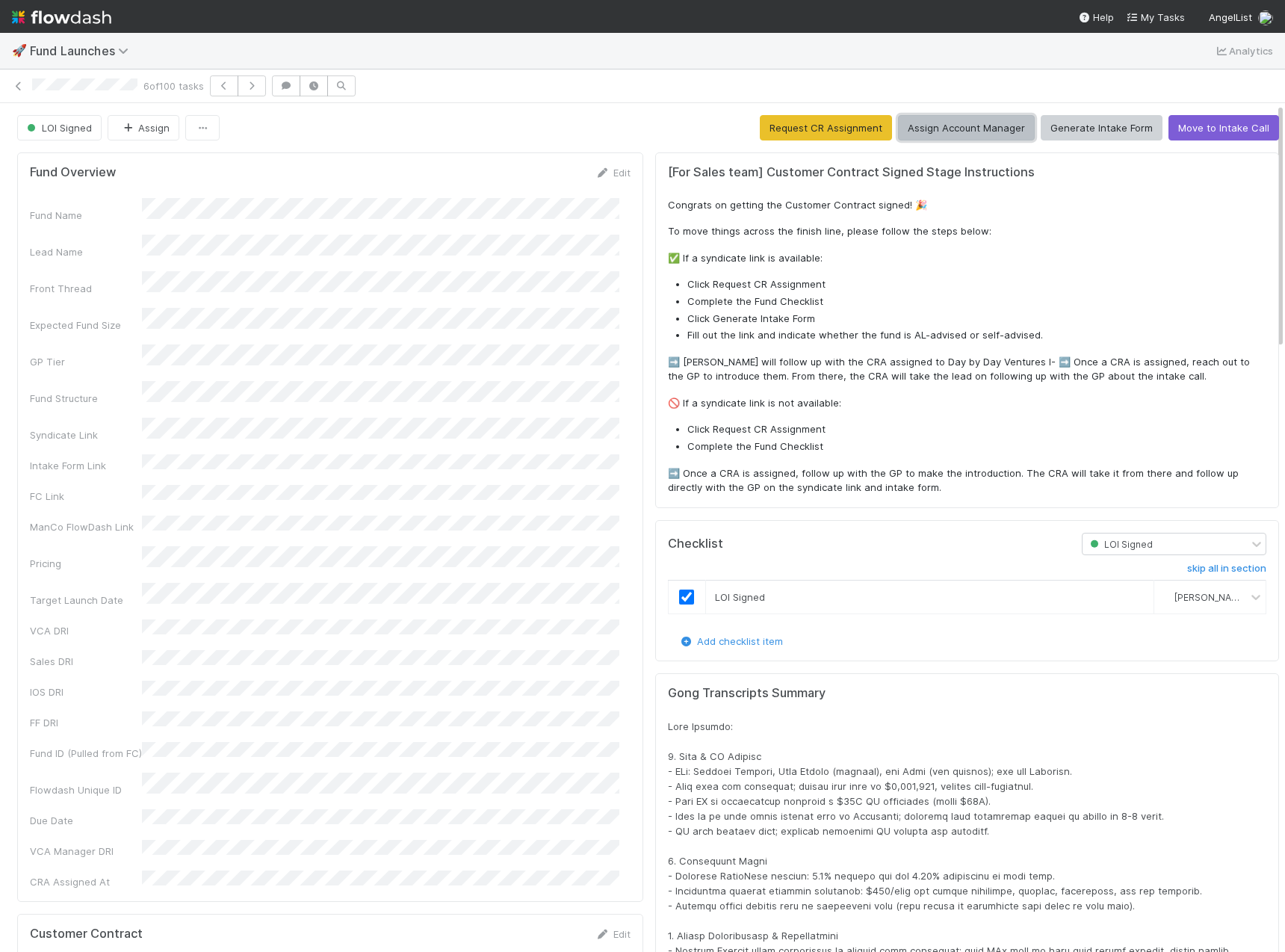
click at [938, 131] on button "Assign Account Manager" at bounding box center [966, 128] width 137 height 26
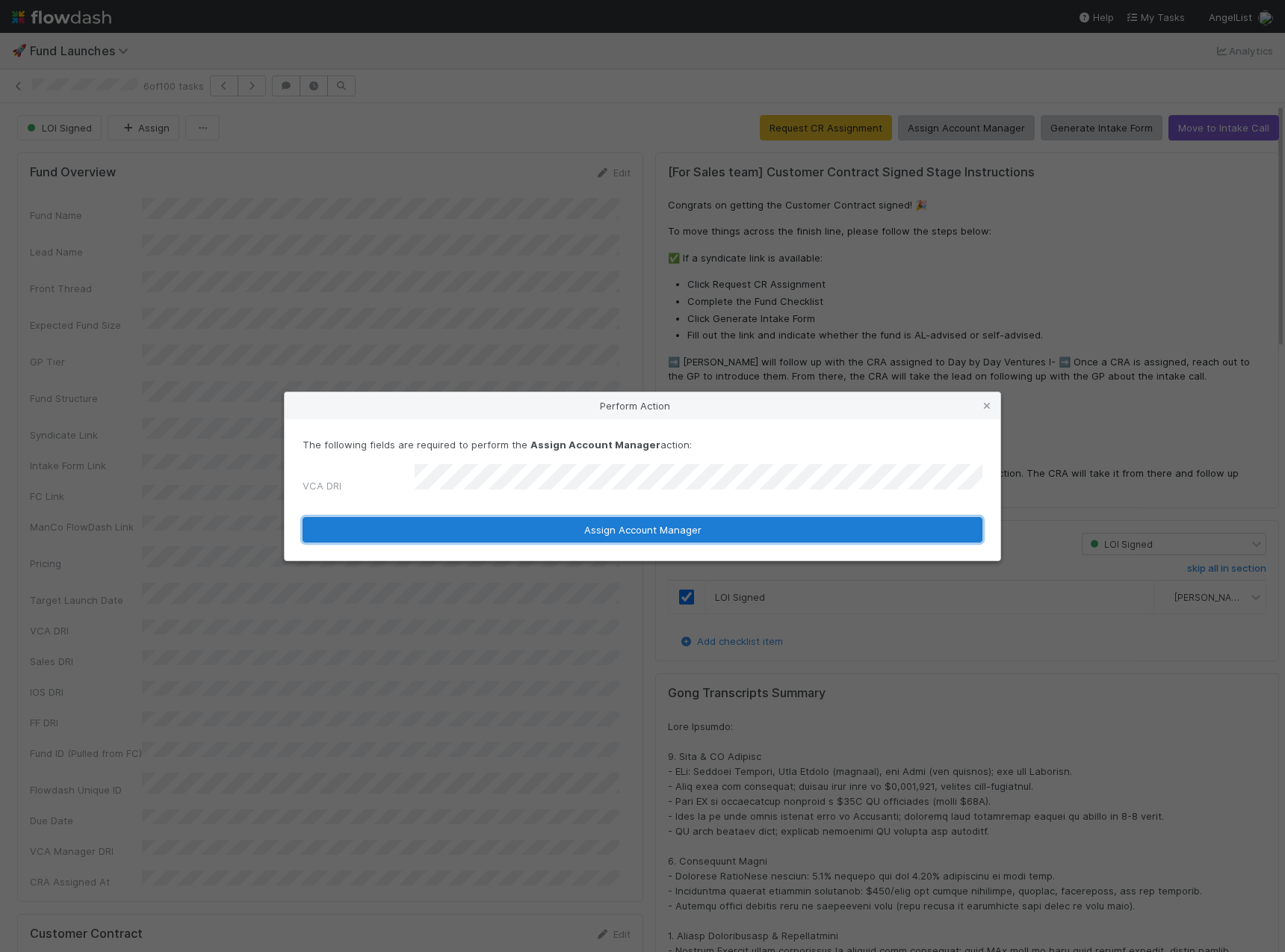
click at [597, 518] on button "Assign Account Manager" at bounding box center [642, 530] width 679 height 26
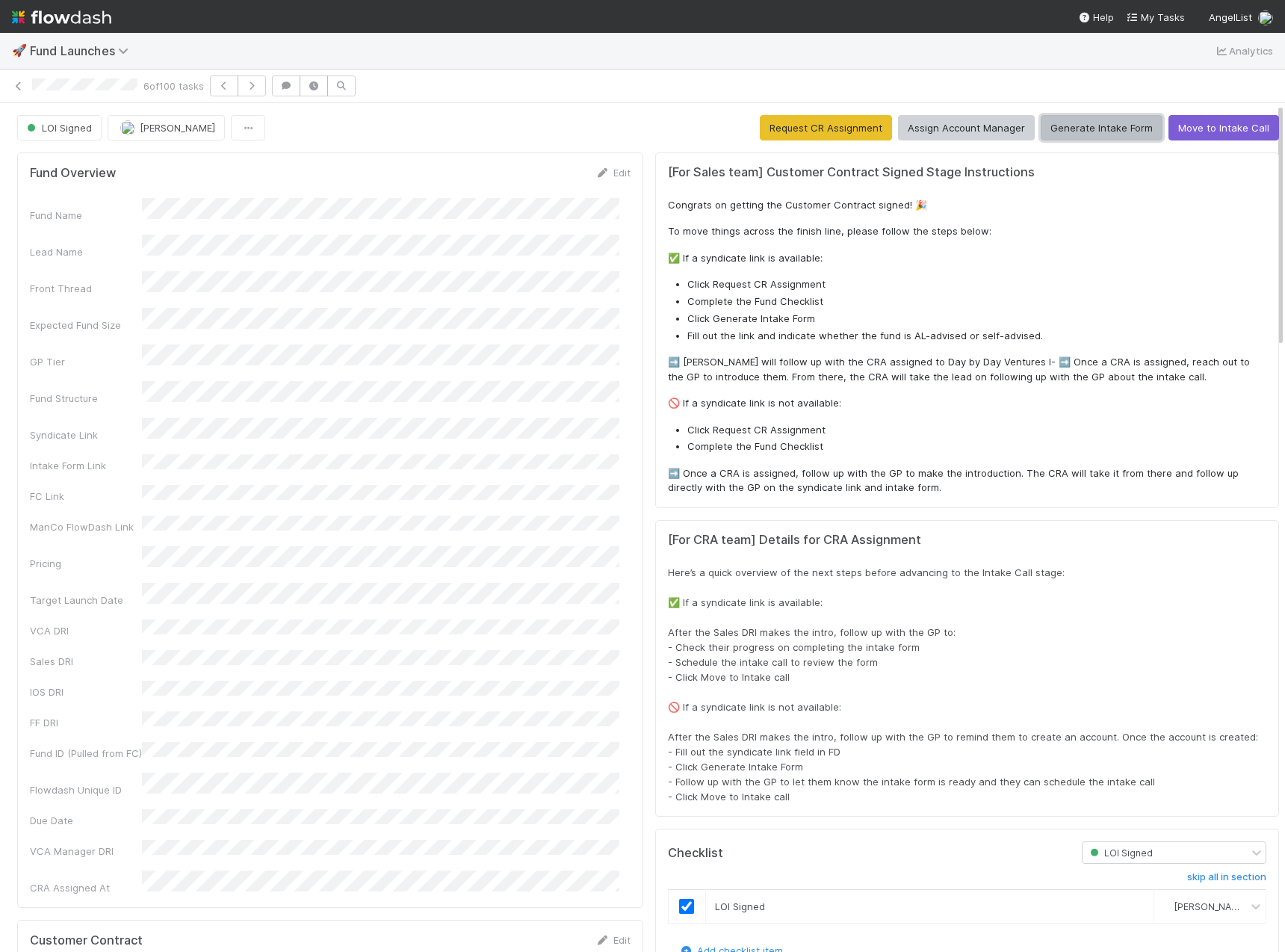
click at [1067, 130] on button "Generate Intake Form" at bounding box center [1102, 128] width 122 height 26
